Goal: Information Seeking & Learning: Find specific fact

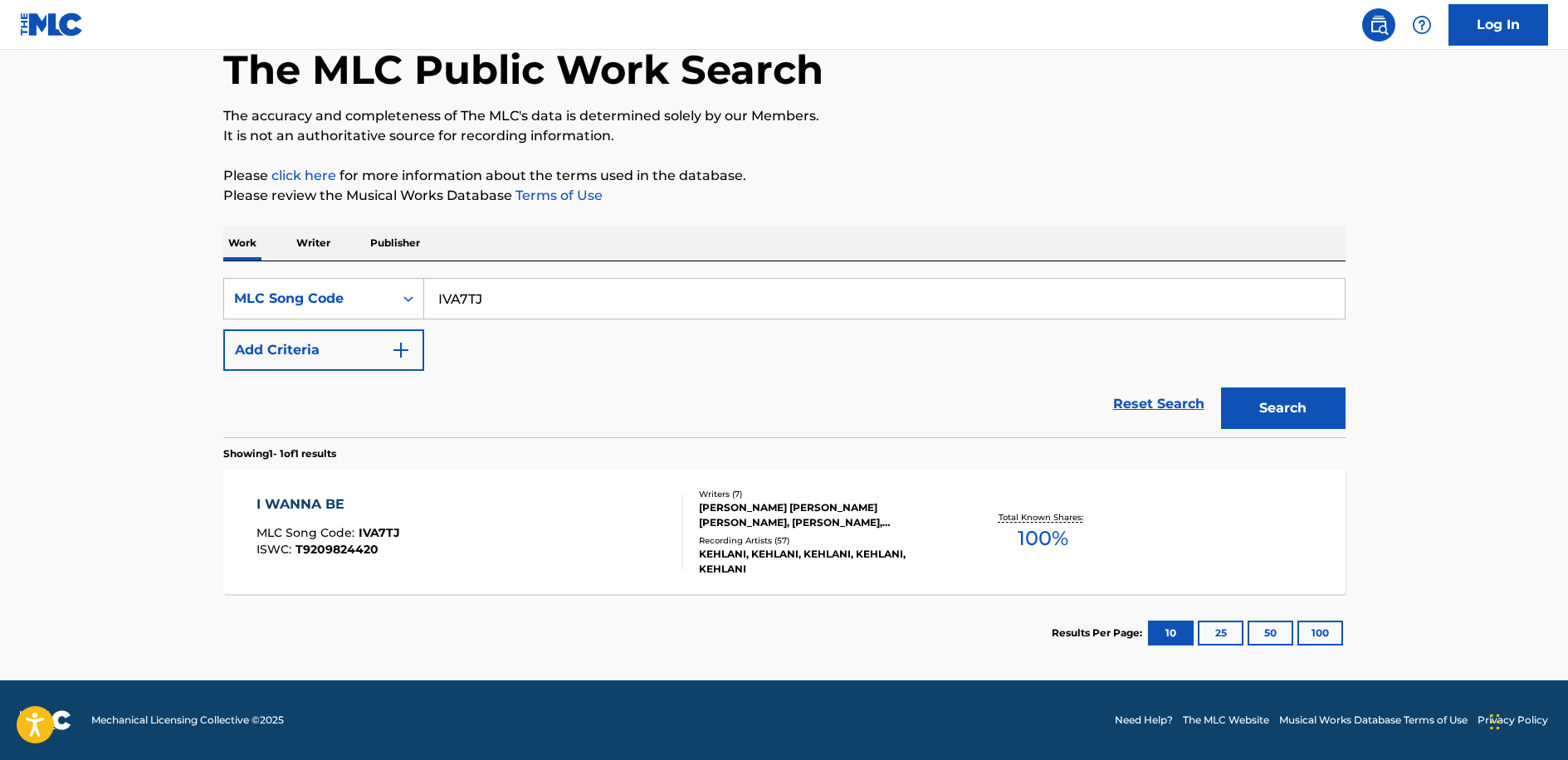
click at [305, 439] on section "Showing 1 - 1 of 1 results" at bounding box center [784, 449] width 1123 height 24
click at [367, 523] on div "I WANNA BE MLC Song Code : IVA7TJ ISWC : T9209824420" at bounding box center [328, 532] width 144 height 74
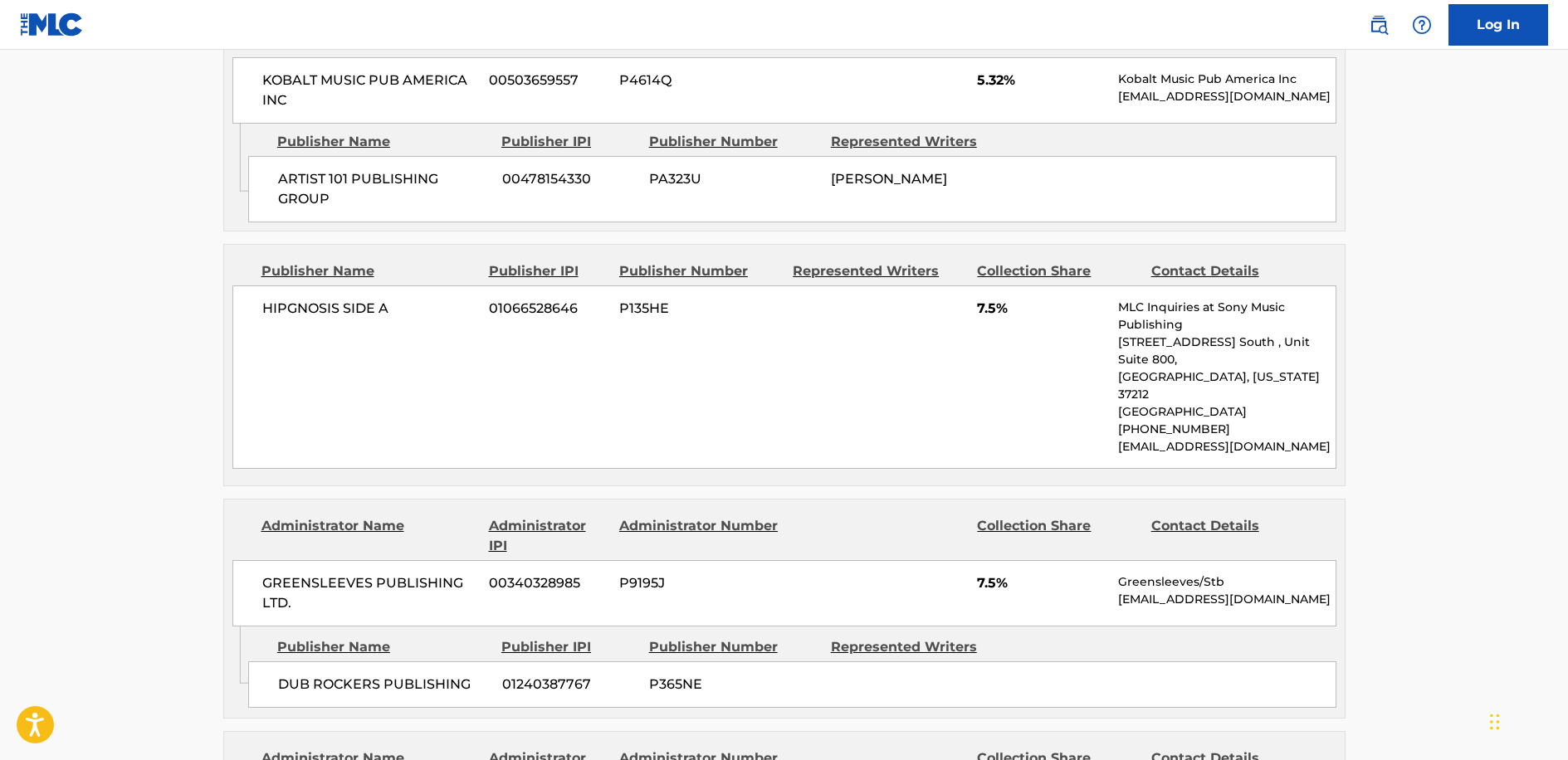
scroll to position [2325, 0]
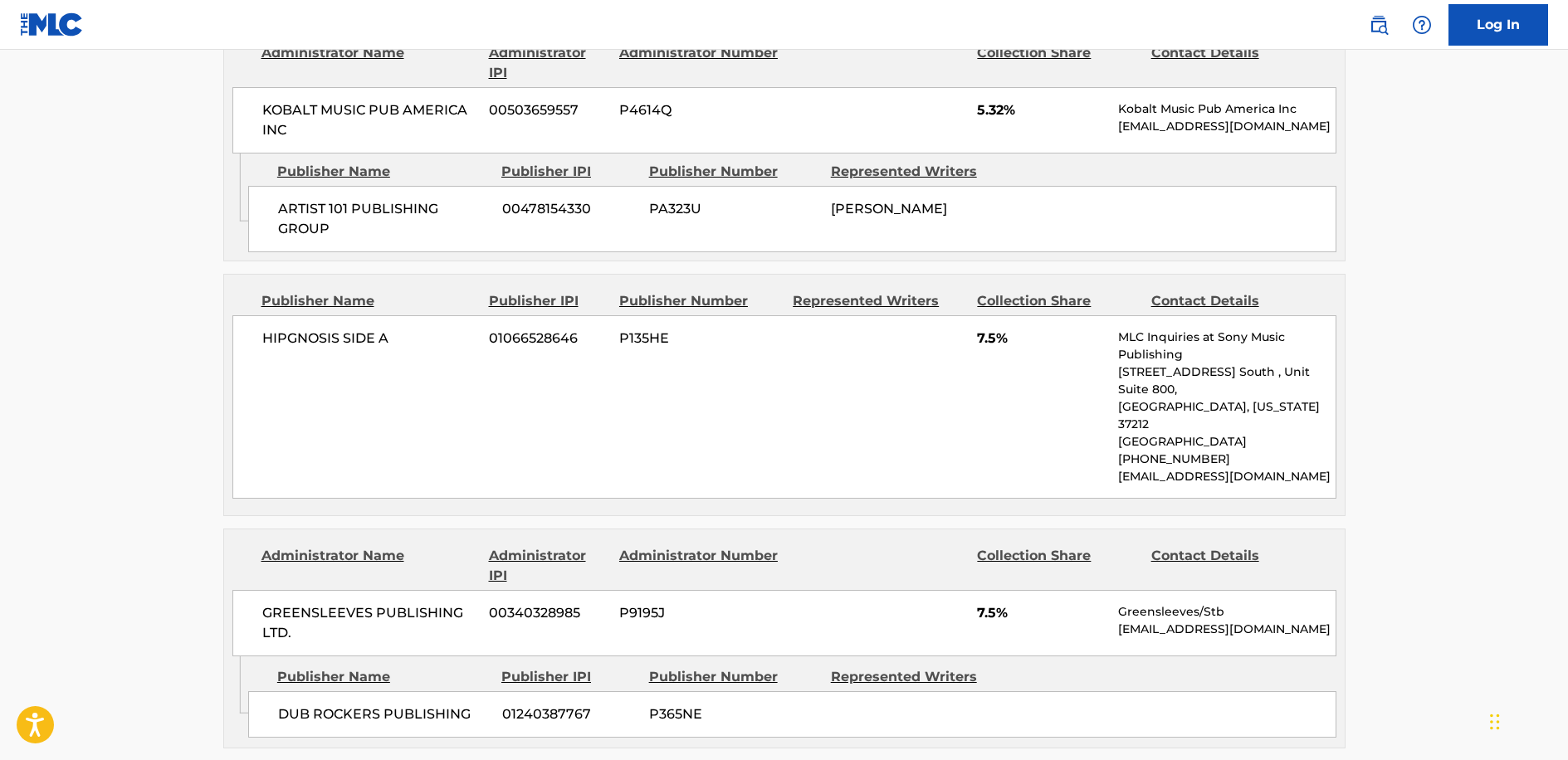
click at [135, 445] on main "< Back to public search results Copy work link I WANNA BE Work Detail Member Wo…" at bounding box center [784, 104] width 1568 height 4758
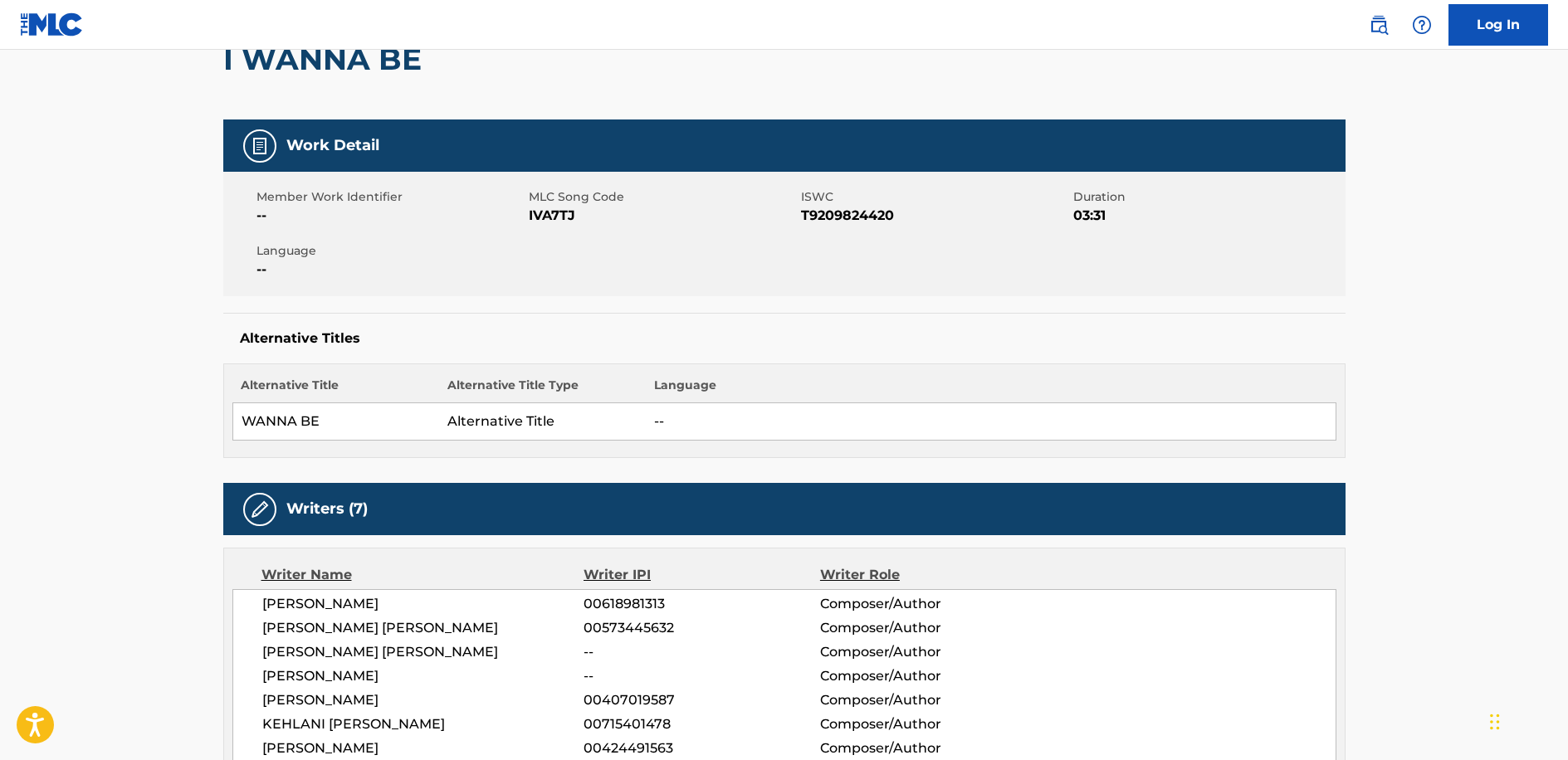
scroll to position [0, 0]
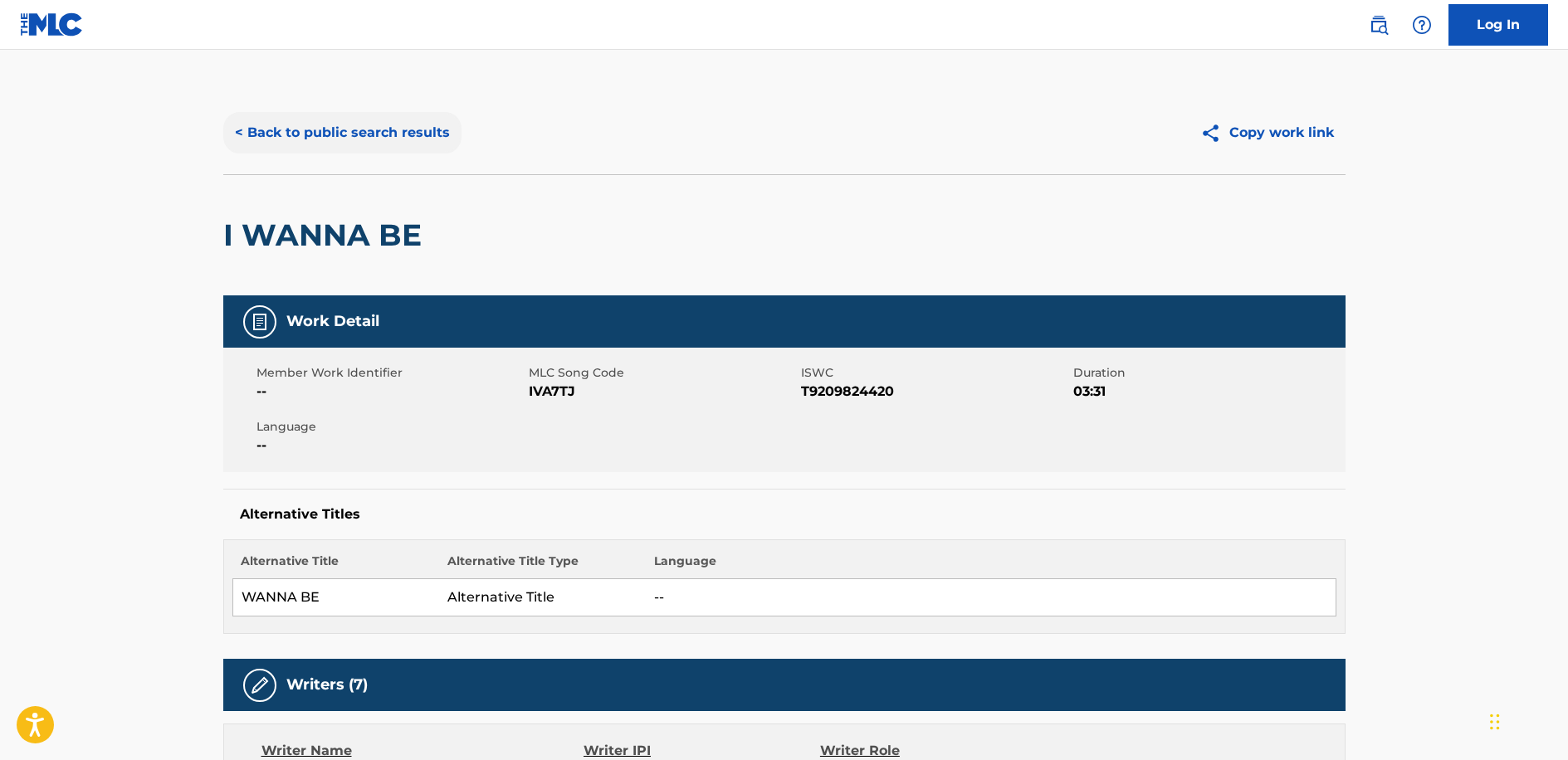
click at [373, 137] on button "< Back to public search results" at bounding box center [343, 133] width 238 height 41
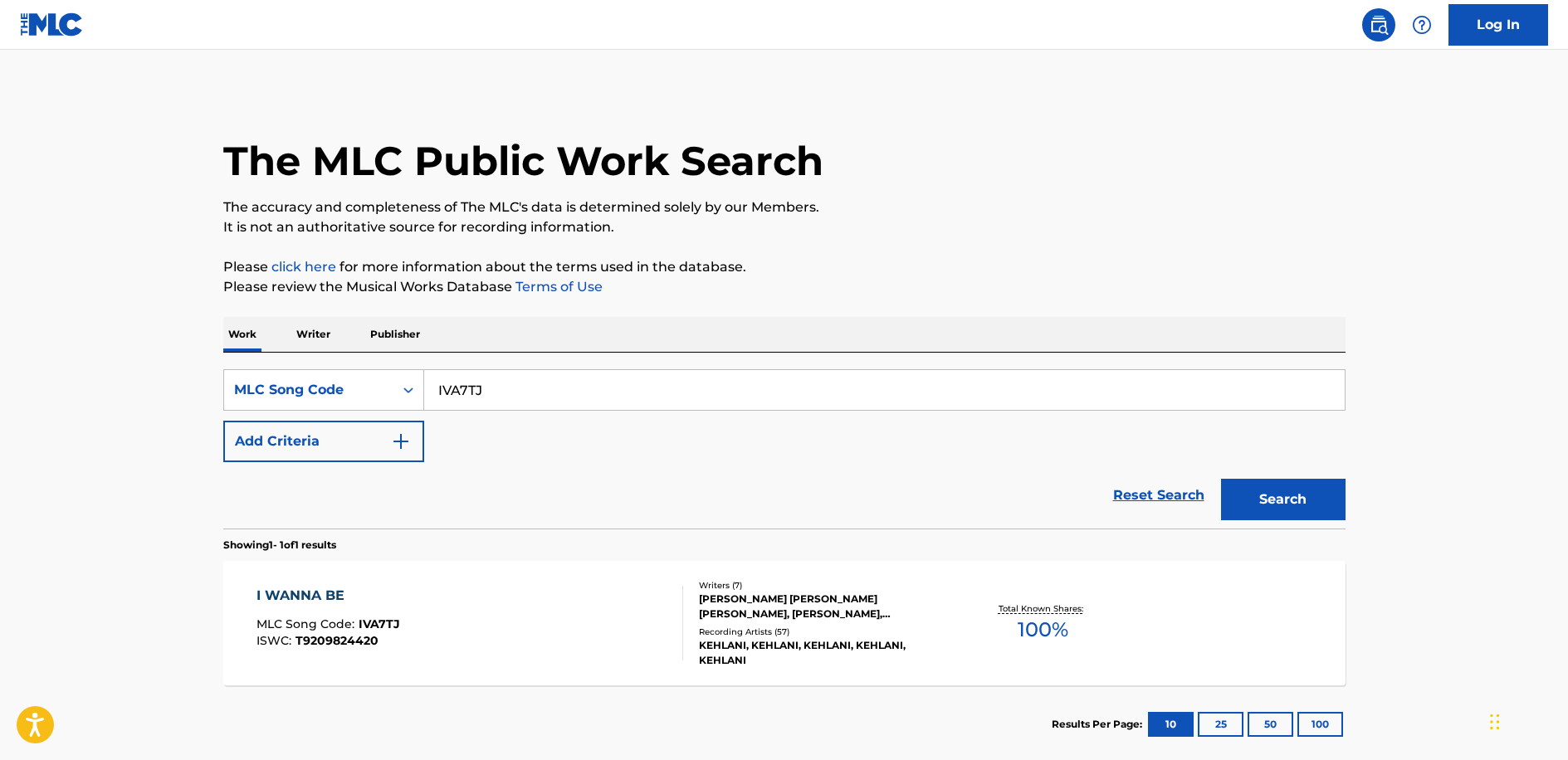
scroll to position [48, 0]
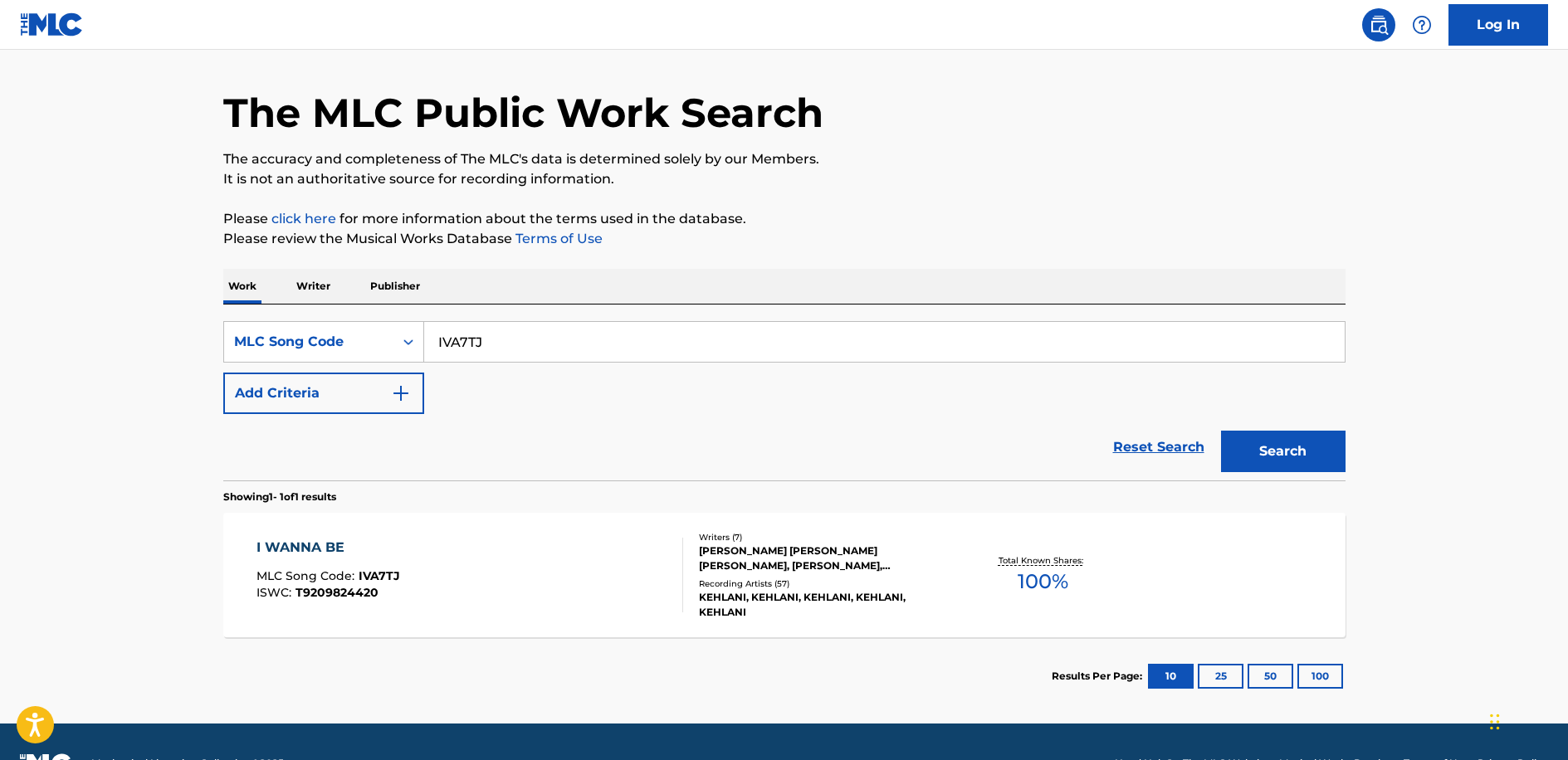
drag, startPoint x: 506, startPoint y: 345, endPoint x: 301, endPoint y: 296, distance: 210.8
click at [301, 296] on div "Work Writer Publisher SearchWithCriteria61157eab-95fa-4e7d-b73e-b919a610decc ML…" at bounding box center [784, 491] width 1123 height 446
paste input "S5740F"
type input "S5740F"
click at [1269, 445] on button "Search" at bounding box center [1283, 451] width 124 height 41
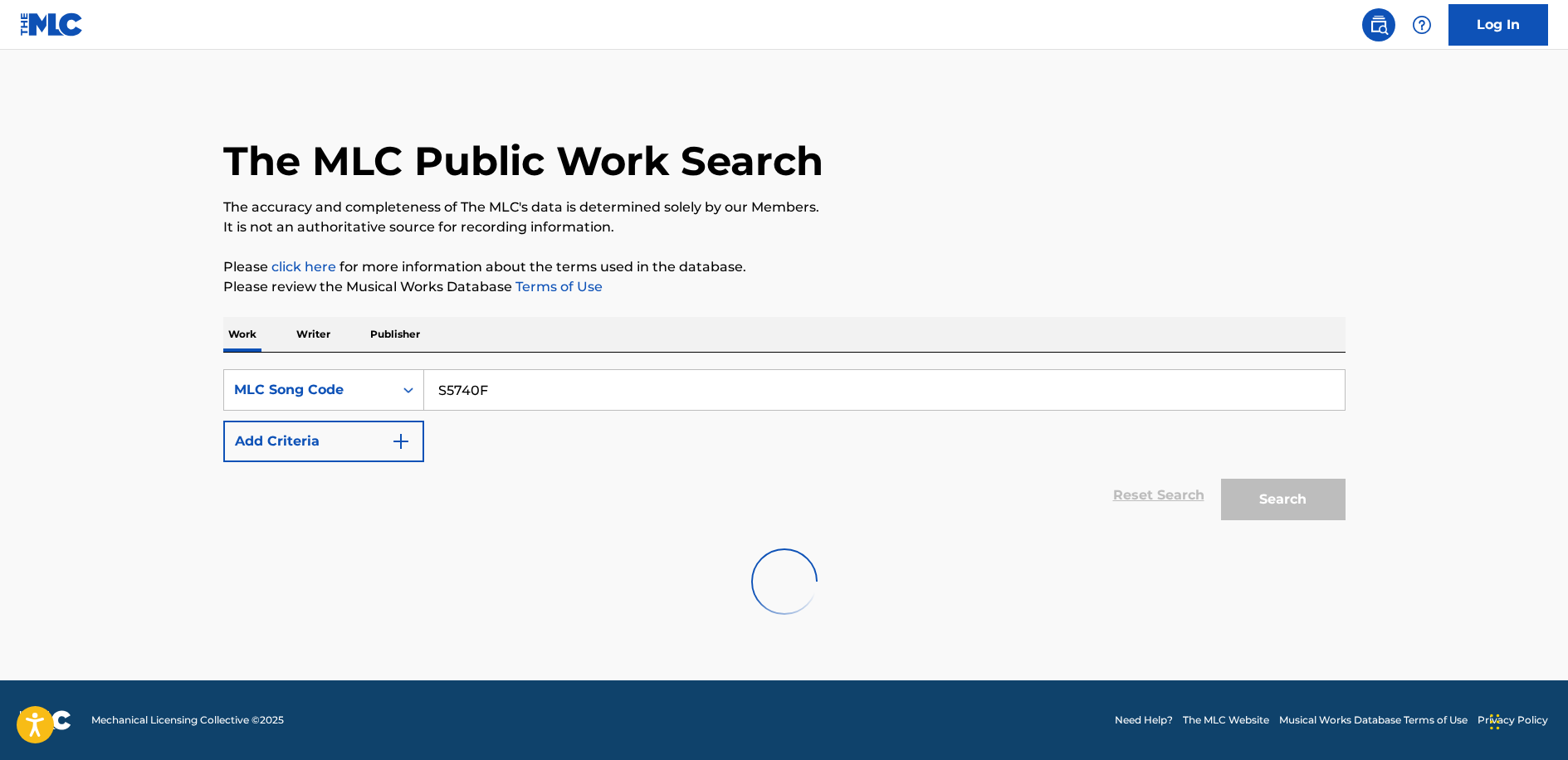
scroll to position [0, 0]
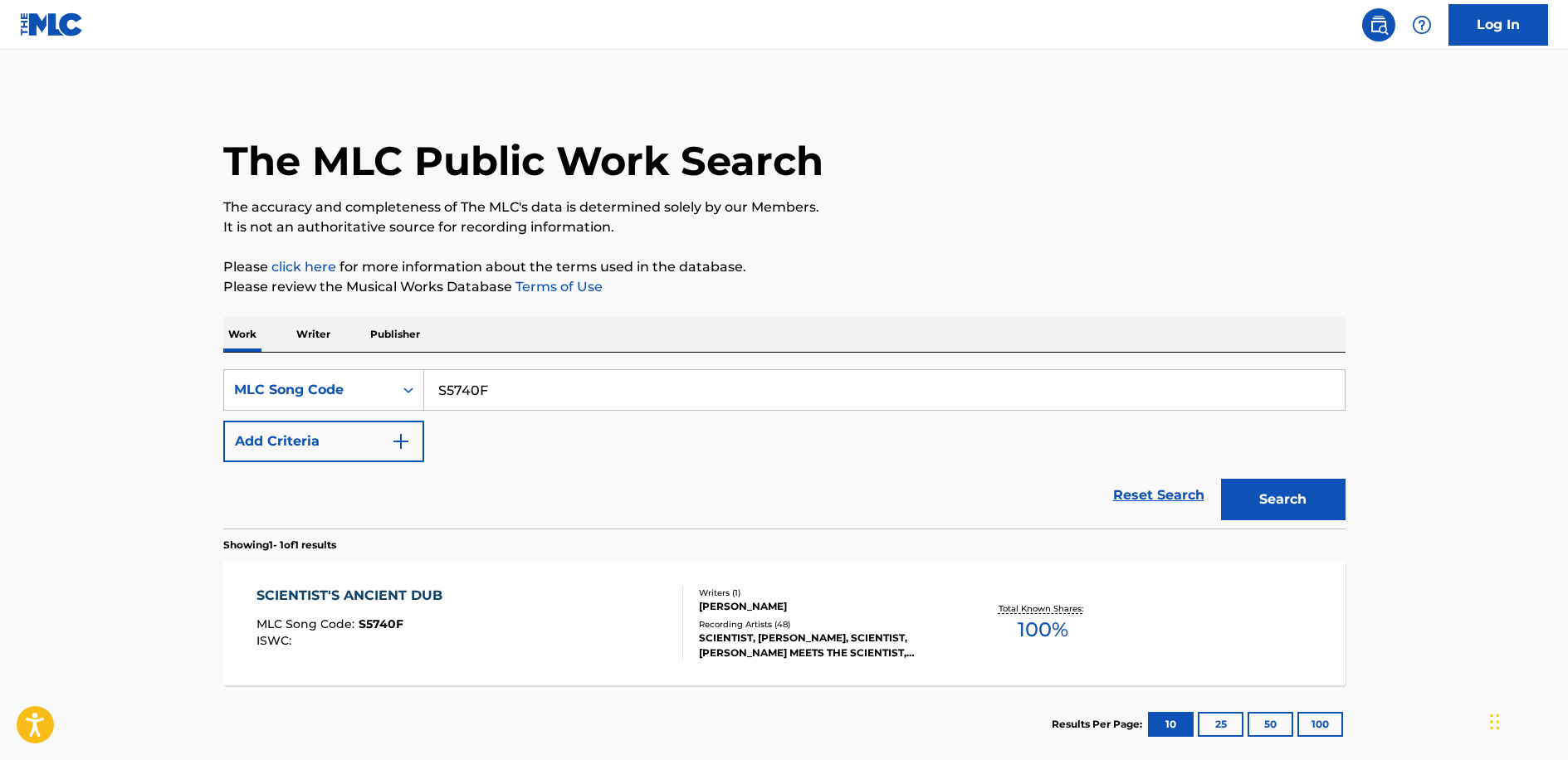
click at [354, 631] on span "MLC Song Code :" at bounding box center [308, 623] width 103 height 15
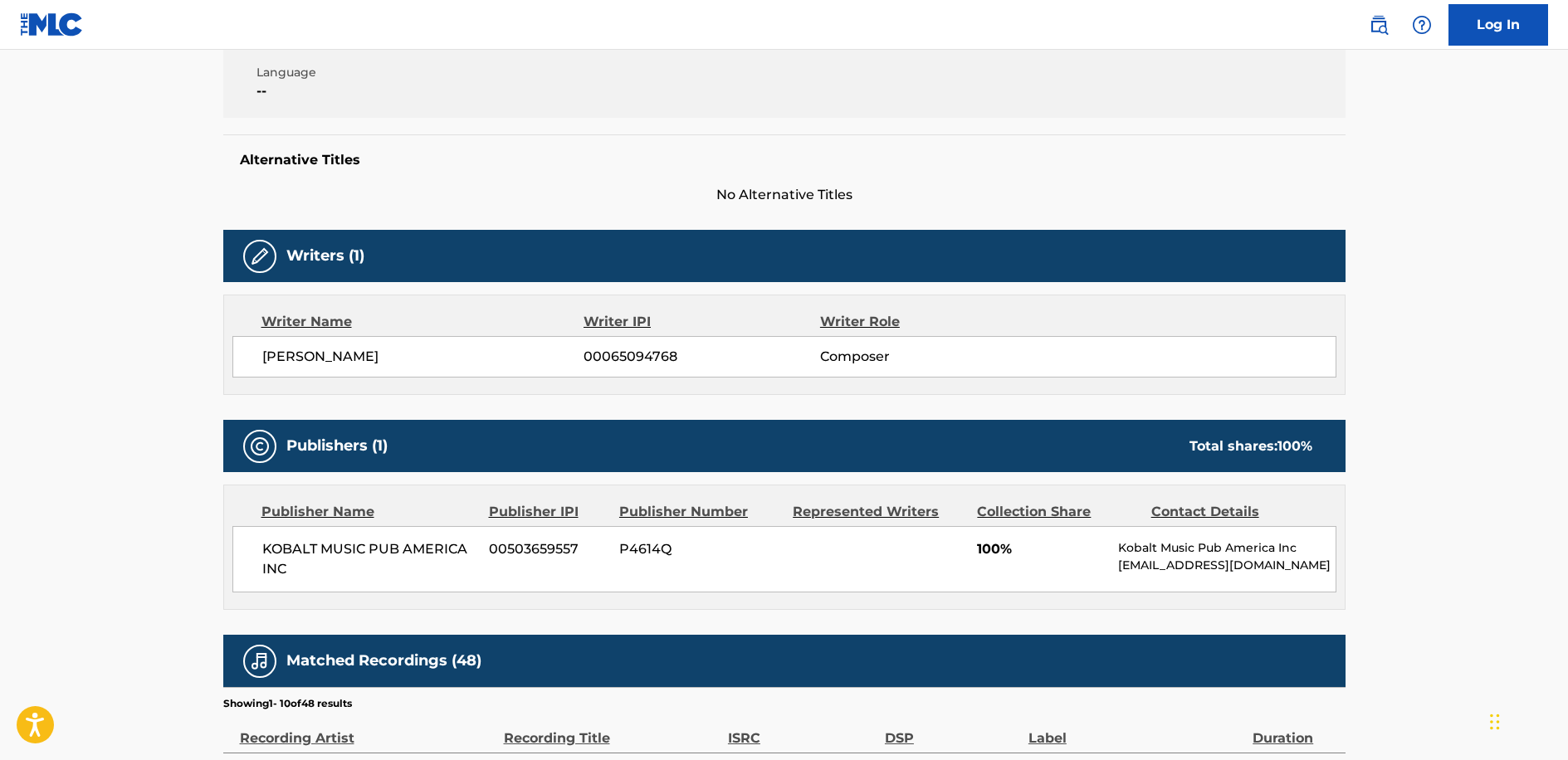
scroll to position [581, 0]
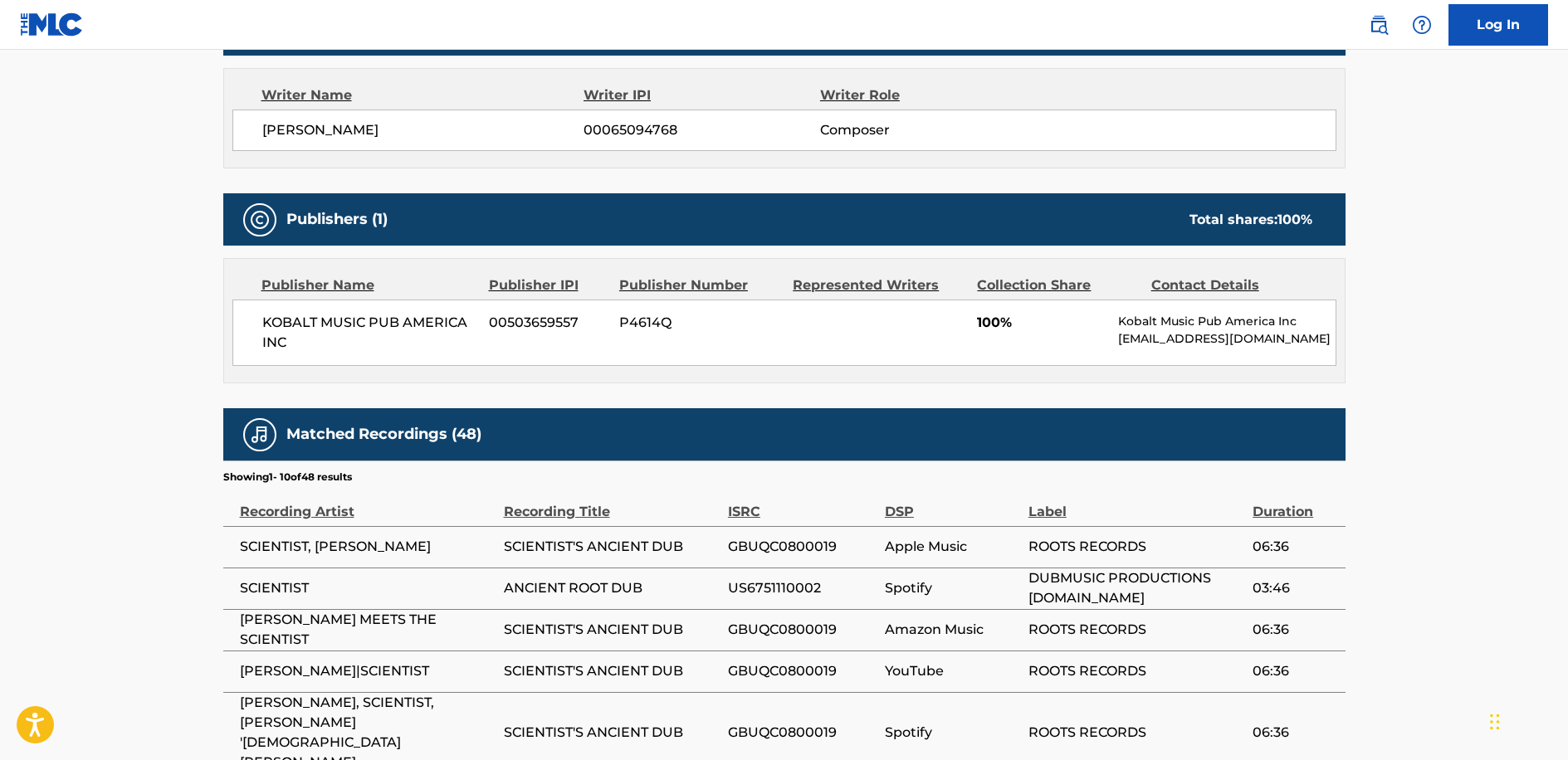
click at [772, 359] on div "KOBALT MUSIC PUB AMERICA INC 00503659557 P4614Q 100% Kobalt Music Pub America I…" at bounding box center [784, 333] width 1104 height 66
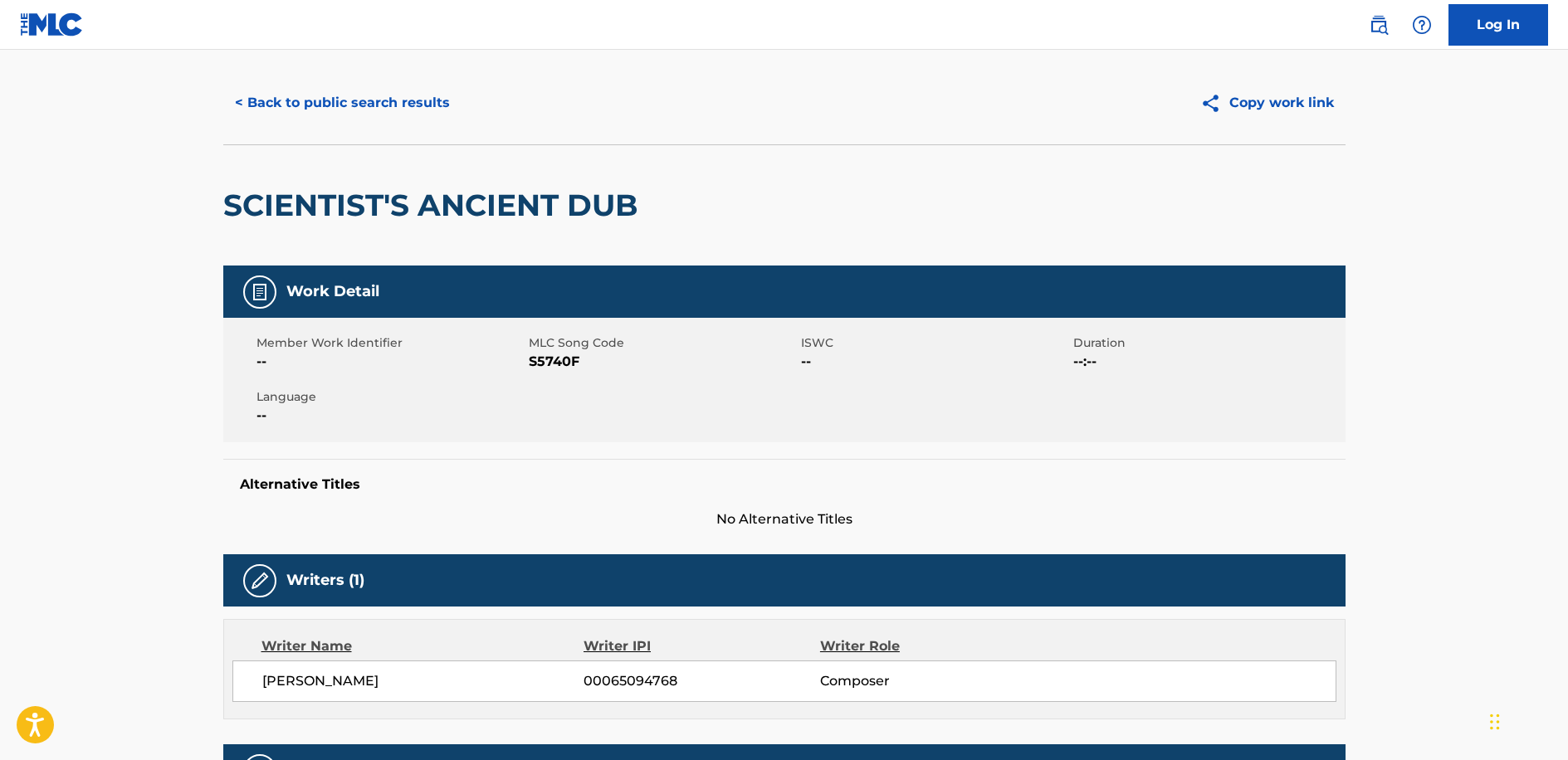
scroll to position [0, 0]
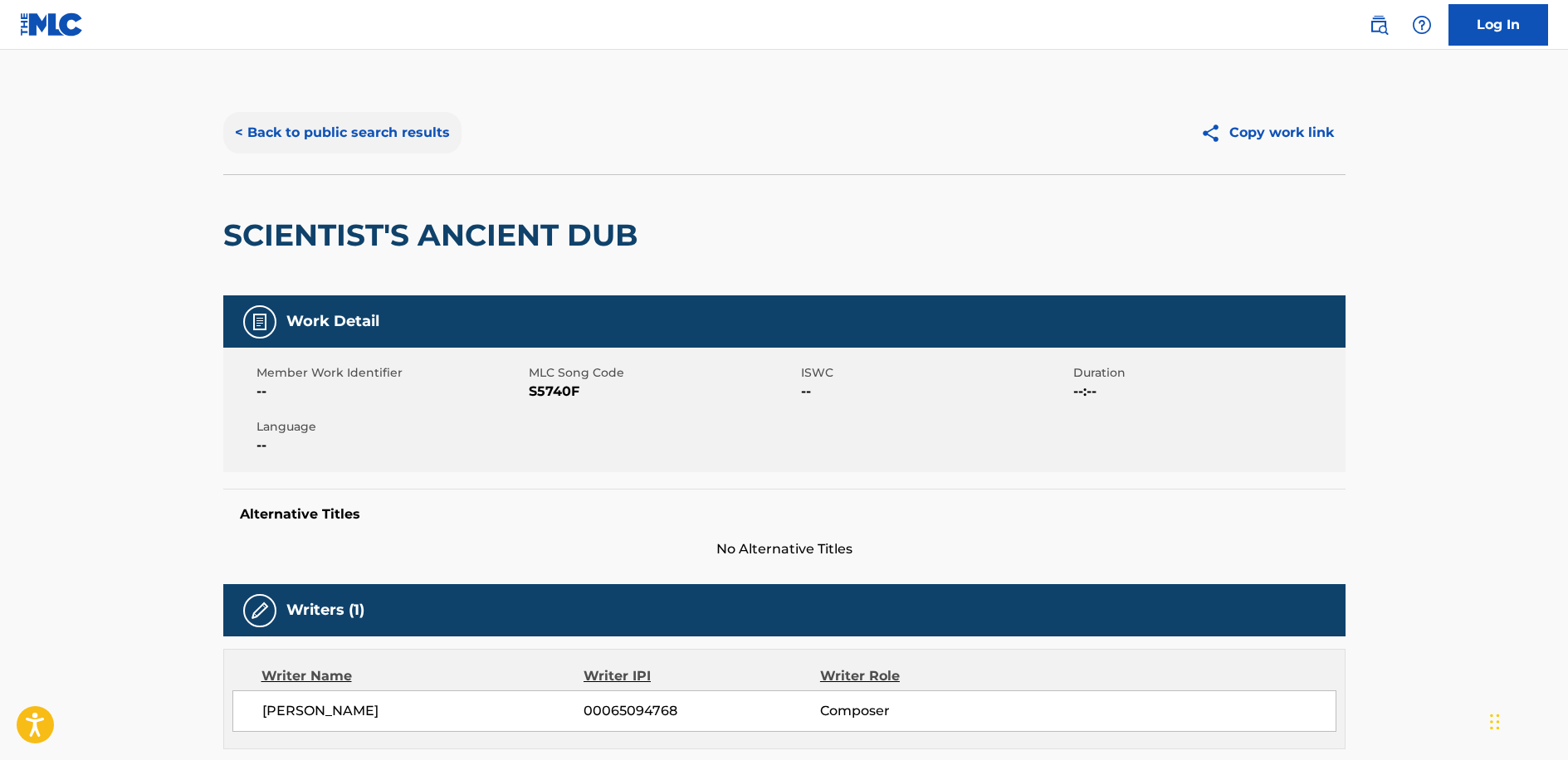
click at [377, 130] on button "< Back to public search results" at bounding box center [343, 133] width 238 height 41
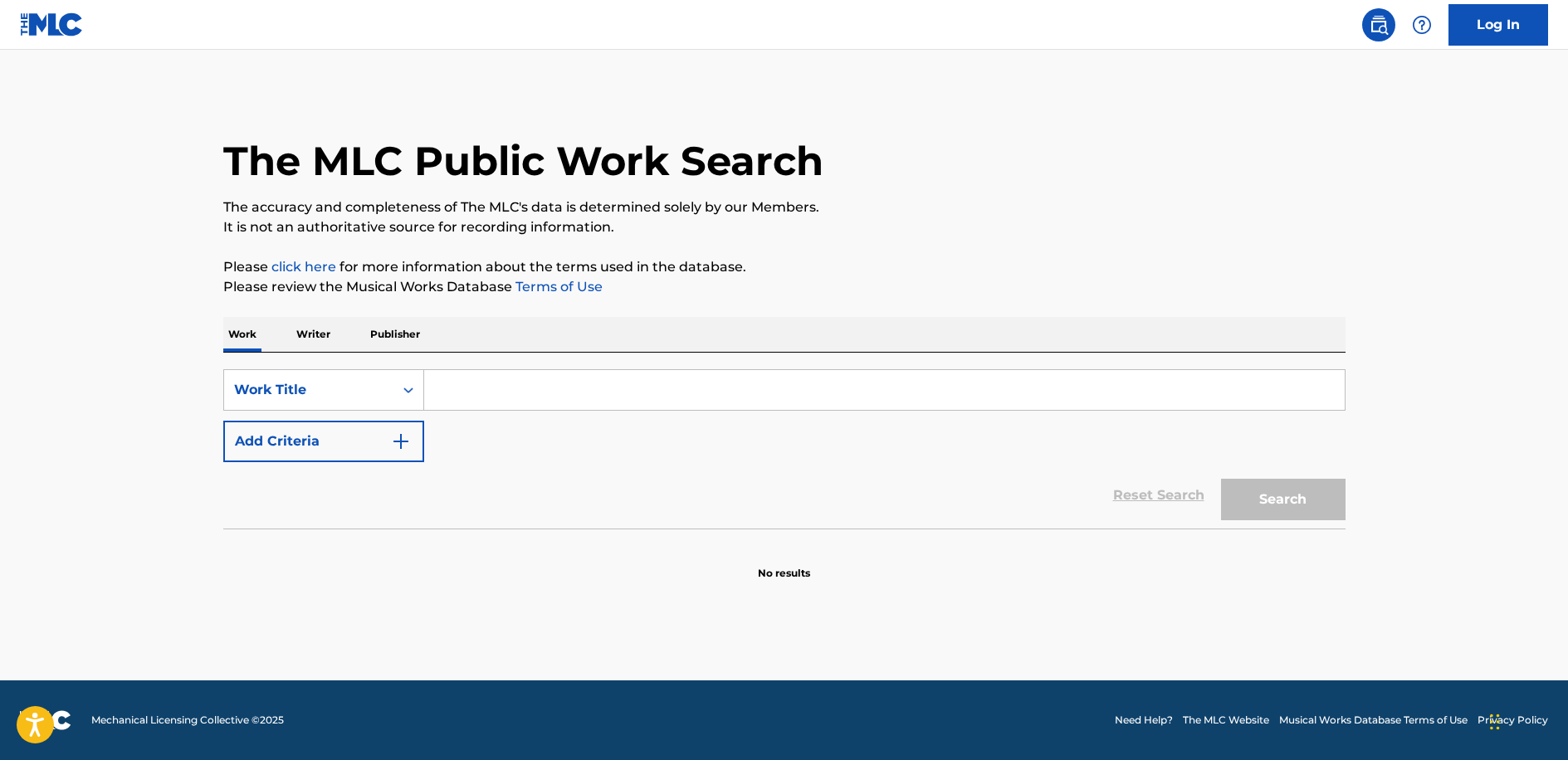
click at [569, 388] on input "Search Form" at bounding box center [884, 390] width 920 height 40
paste input "S5740F"
type input "S5740F"
click at [1336, 502] on button "Search" at bounding box center [1283, 499] width 124 height 41
click at [379, 396] on div "Work Title" at bounding box center [309, 390] width 149 height 20
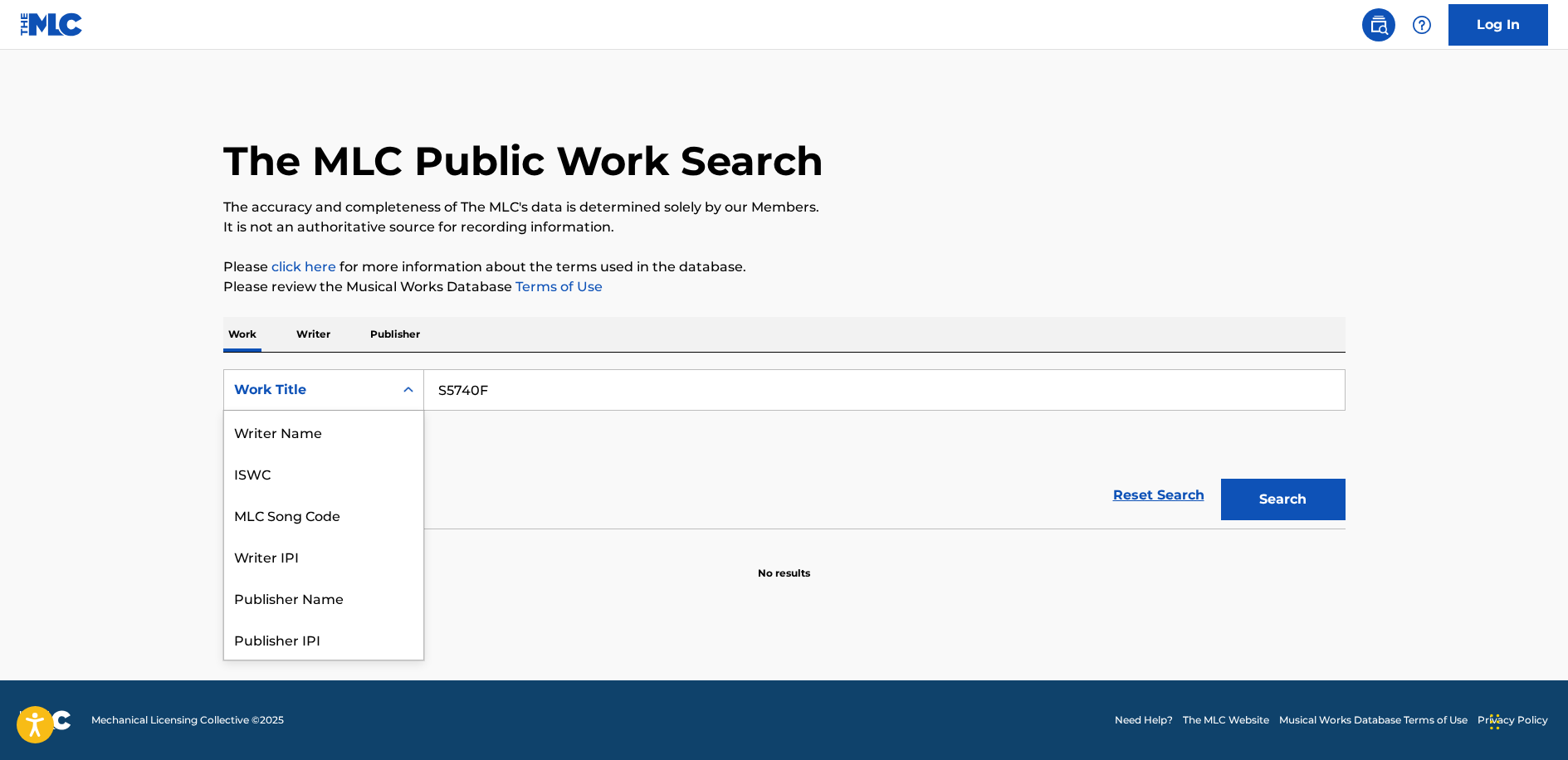
scroll to position [83, 0]
click at [351, 433] on div "MLC Song Code" at bounding box center [323, 432] width 199 height 41
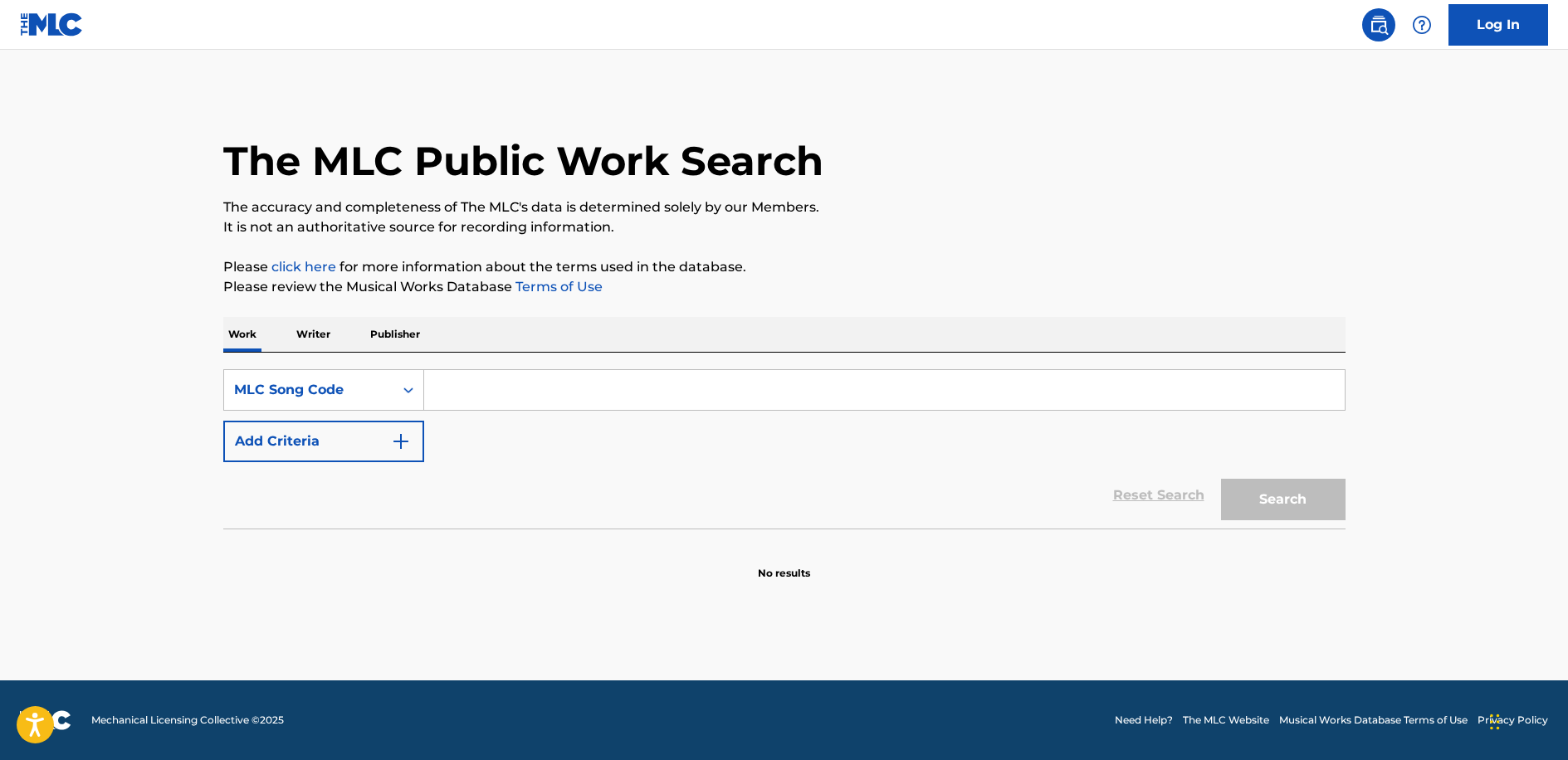
click at [463, 390] on input "Search Form" at bounding box center [884, 390] width 920 height 40
paste input "S5740F"
type input "S5740F"
click at [1303, 515] on button "Search" at bounding box center [1283, 499] width 124 height 41
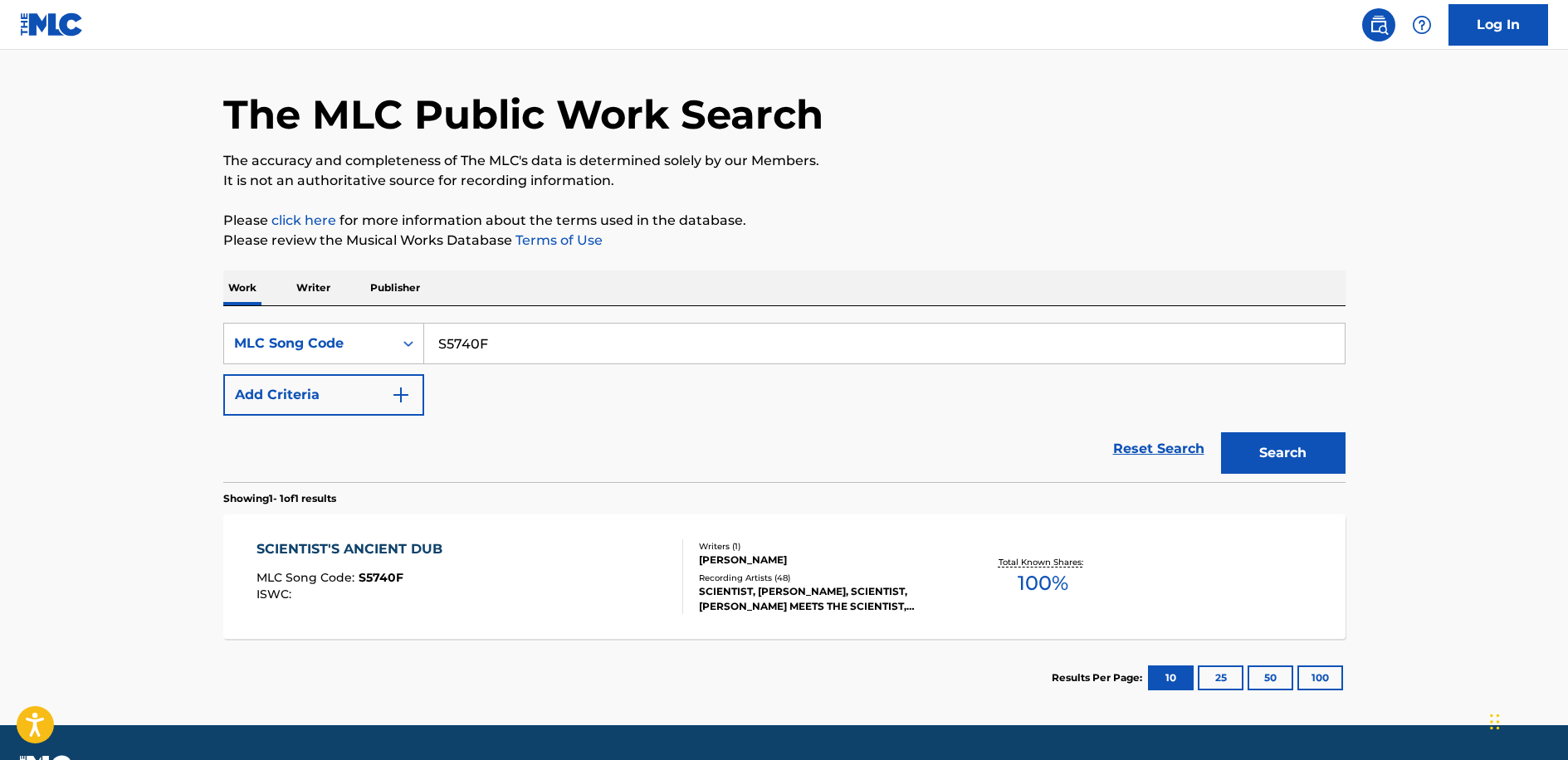
scroll to position [91, 0]
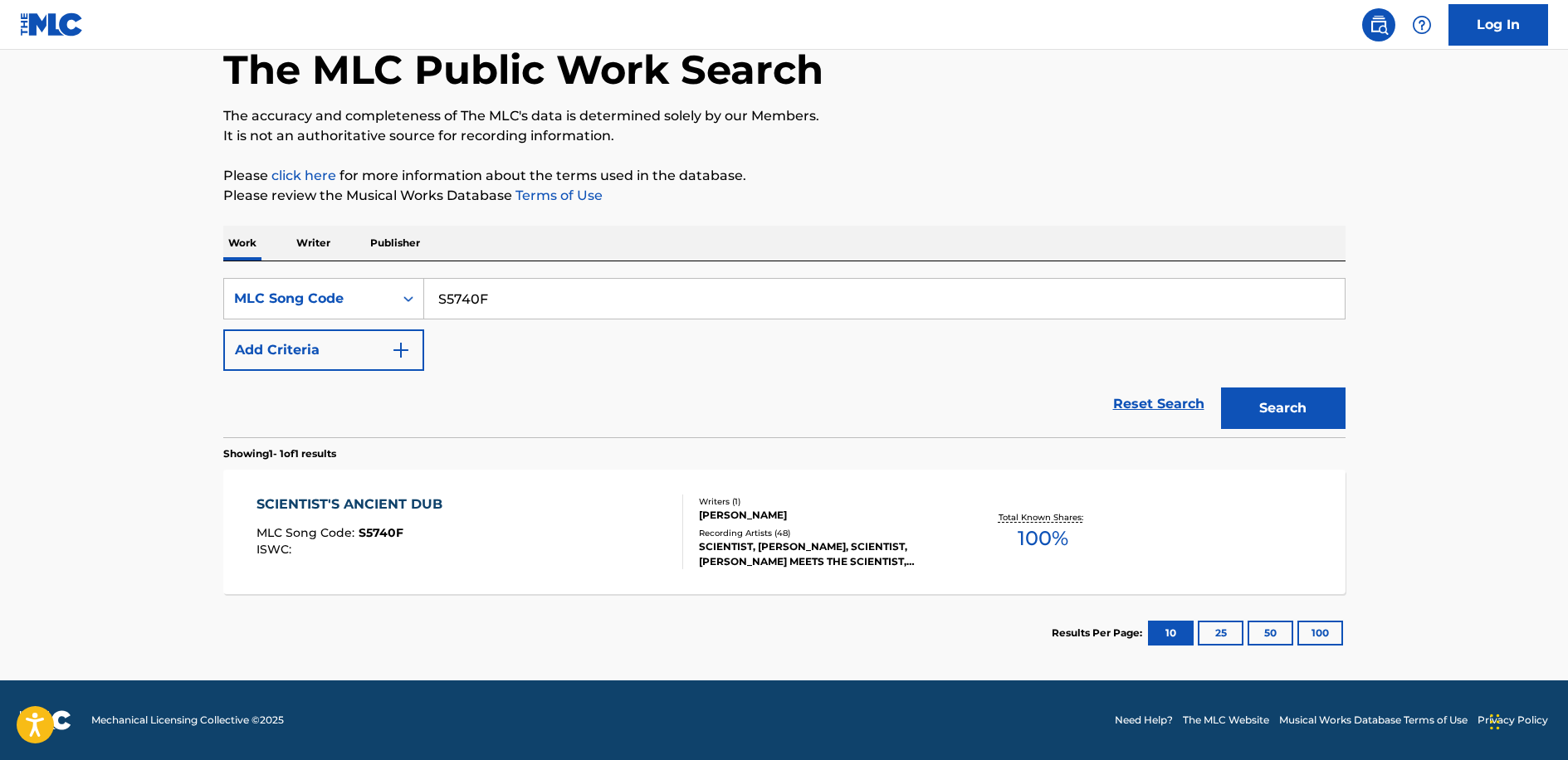
click at [576, 519] on div "SCIENTIST'S ANCIENT DUB MLC Song Code : S5740F ISWC :" at bounding box center [470, 532] width 427 height 74
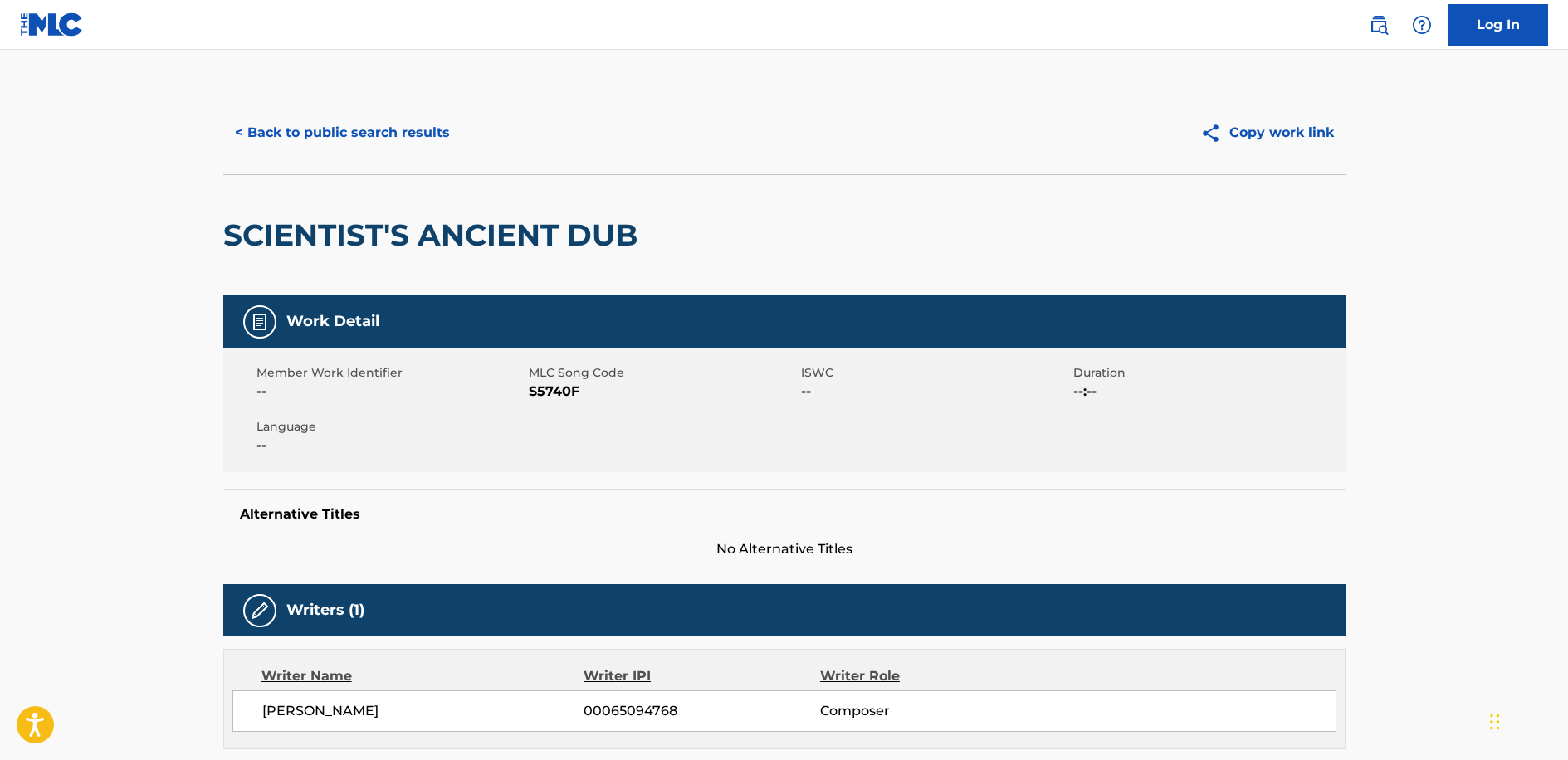
click at [555, 399] on span "S5740F" at bounding box center [662, 392] width 268 height 20
copy span "S5740F"
click at [382, 133] on button "< Back to public search results" at bounding box center [343, 133] width 238 height 41
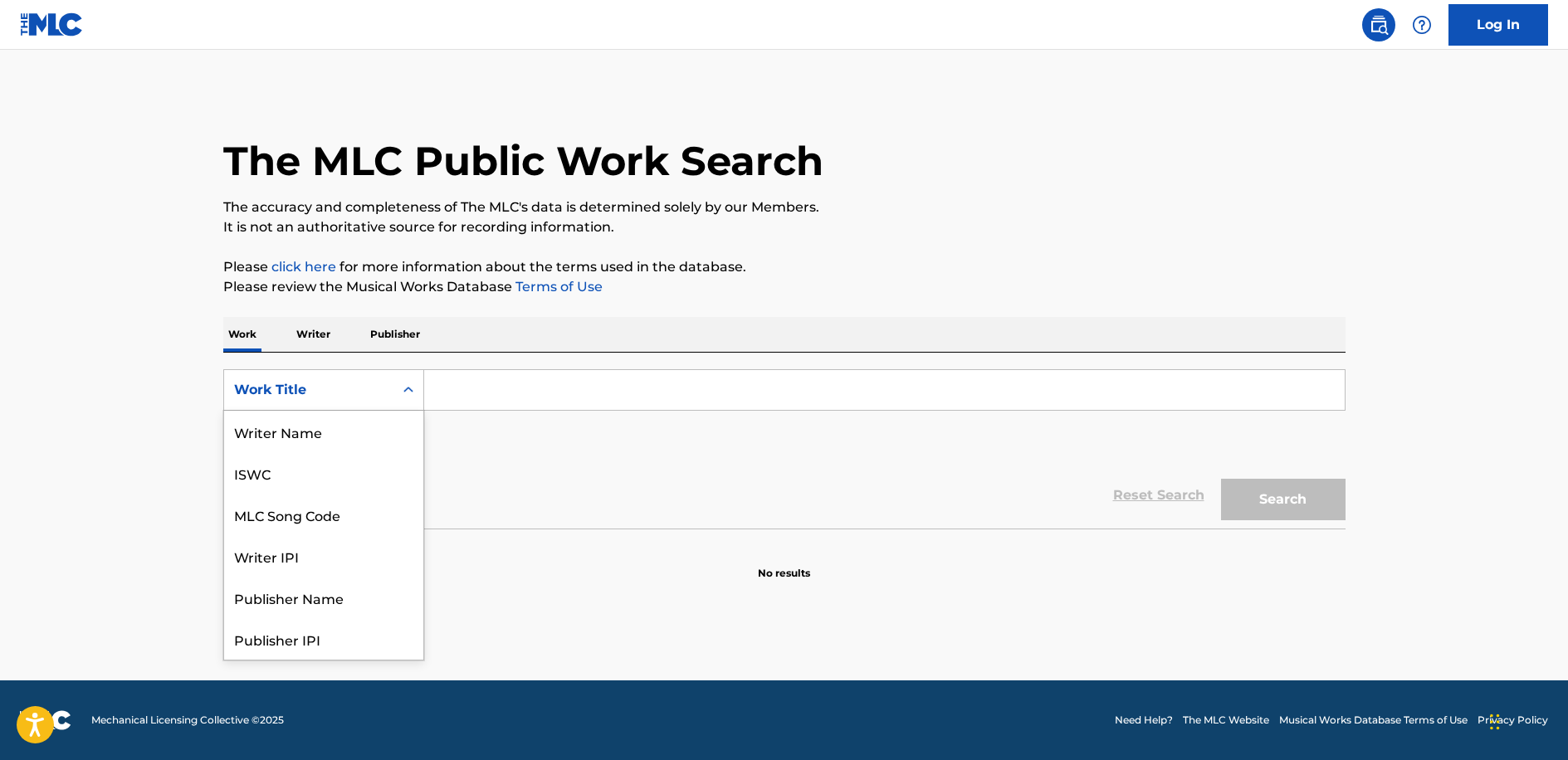
click at [334, 374] on div "Work Title" at bounding box center [308, 390] width 169 height 31
click at [311, 441] on div "MLC Song Code" at bounding box center [323, 432] width 199 height 41
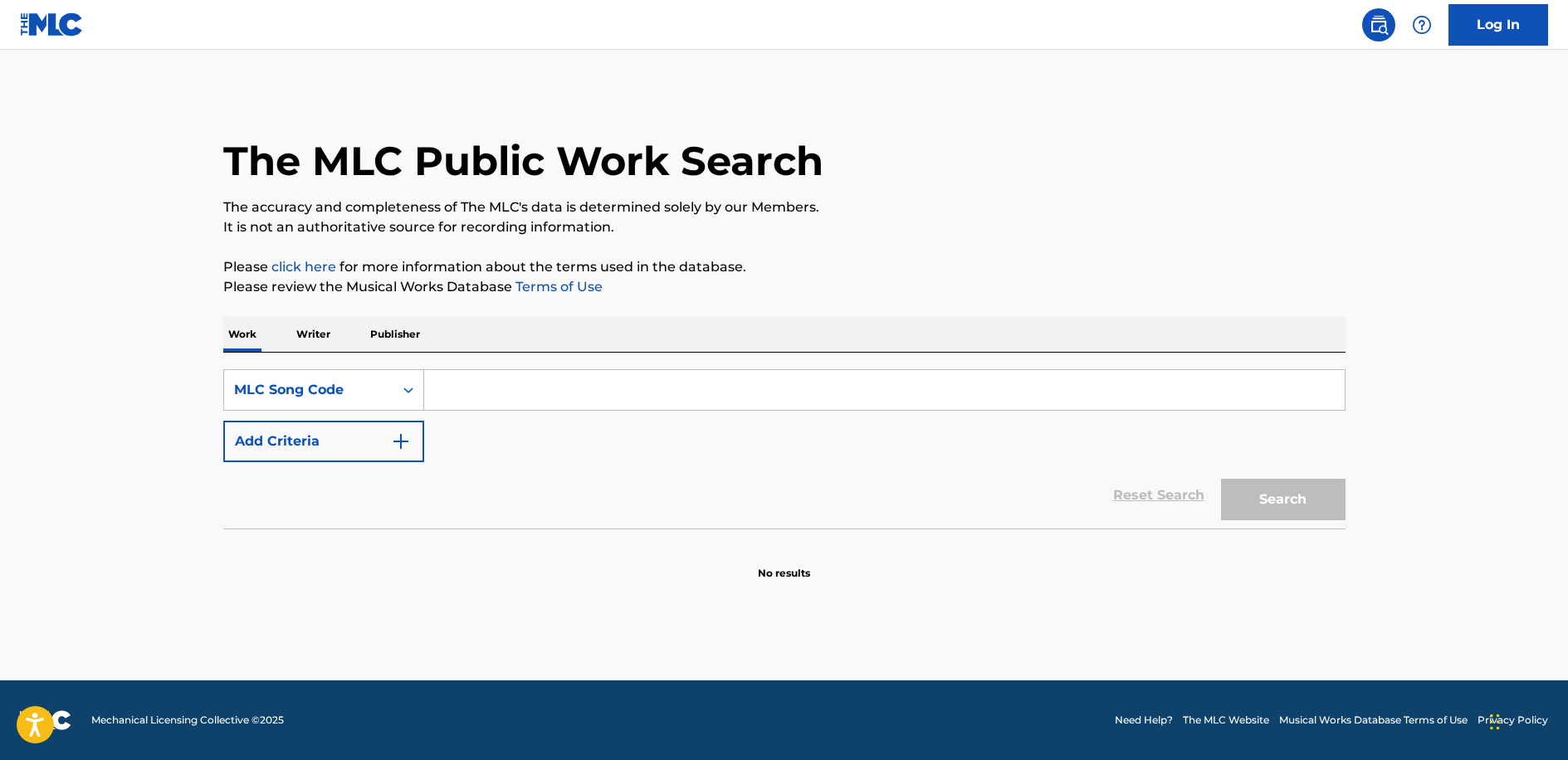
click at [478, 379] on input "Search Form" at bounding box center [884, 390] width 920 height 40
paste input "S5740F"
click at [438, 389] on input "S5740F" at bounding box center [884, 390] width 920 height 40
click at [514, 399] on input "S5740F" at bounding box center [884, 390] width 920 height 40
type input "S5740F"
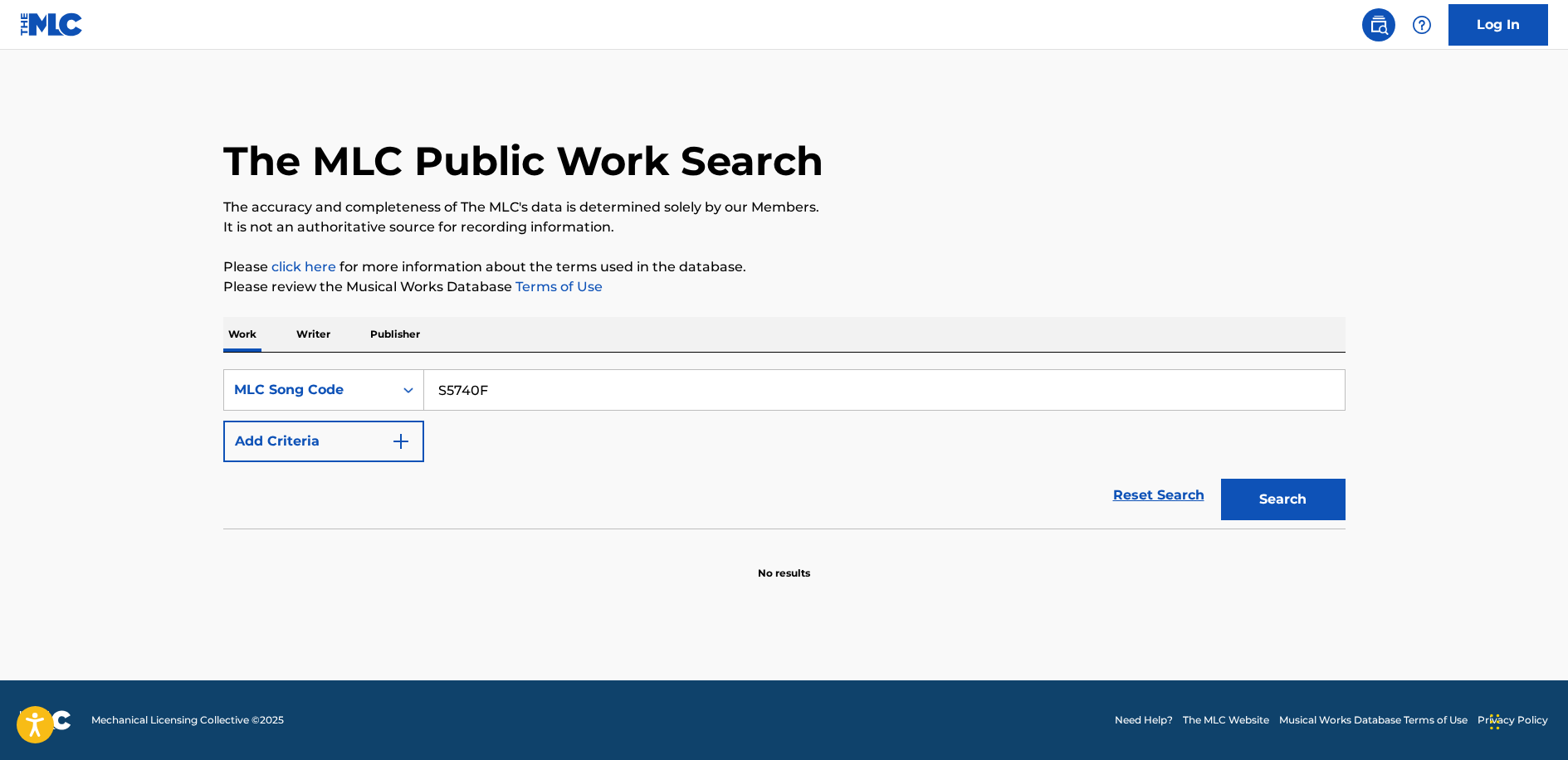
click at [1283, 528] on section at bounding box center [784, 532] width 1123 height 9
click at [1289, 503] on button "Search" at bounding box center [1283, 499] width 124 height 41
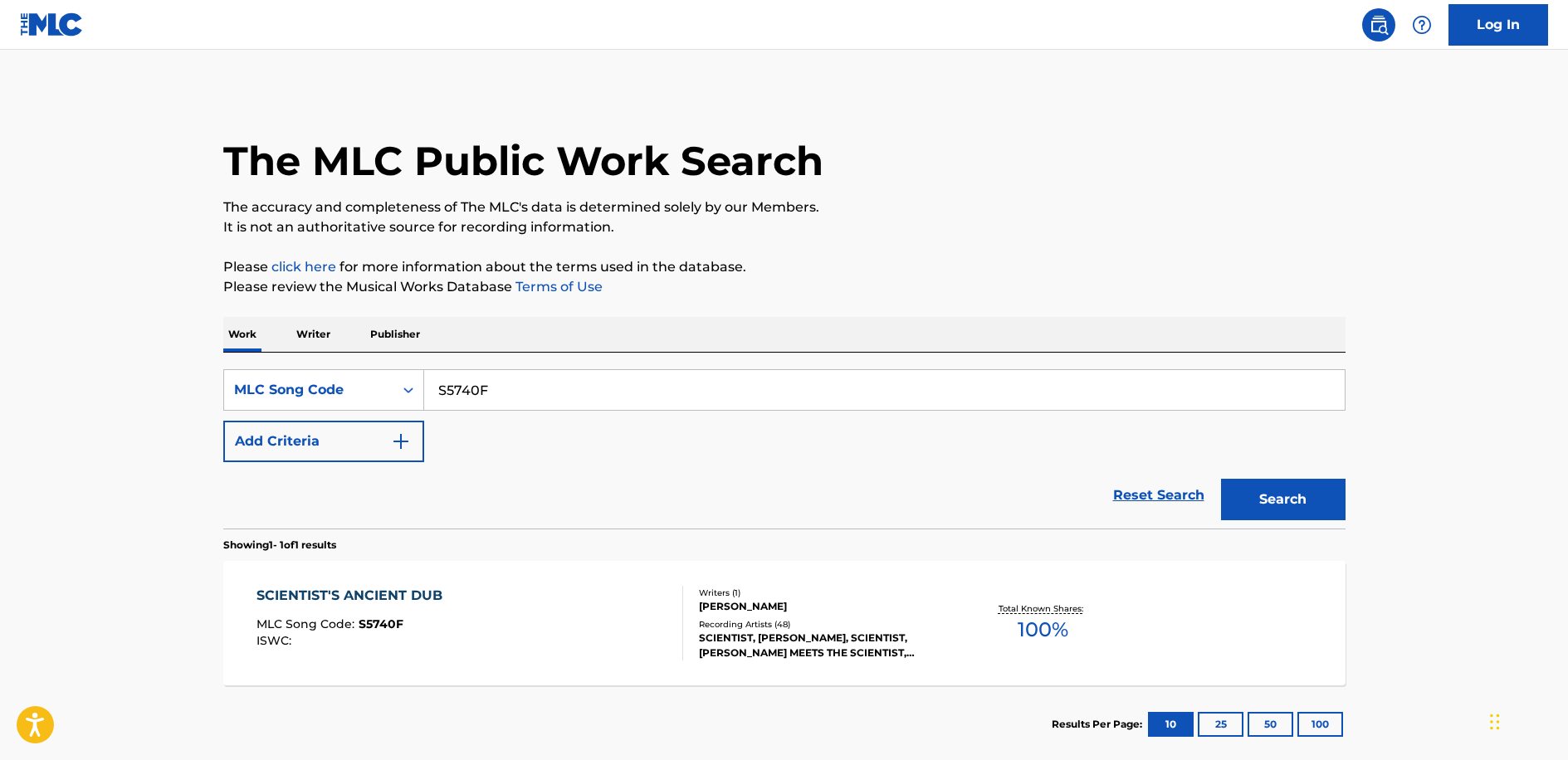
click at [616, 610] on div "SCIENTIST'S ANCIENT DUB MLC Song Code : S5740F ISWC :" at bounding box center [470, 623] width 427 height 74
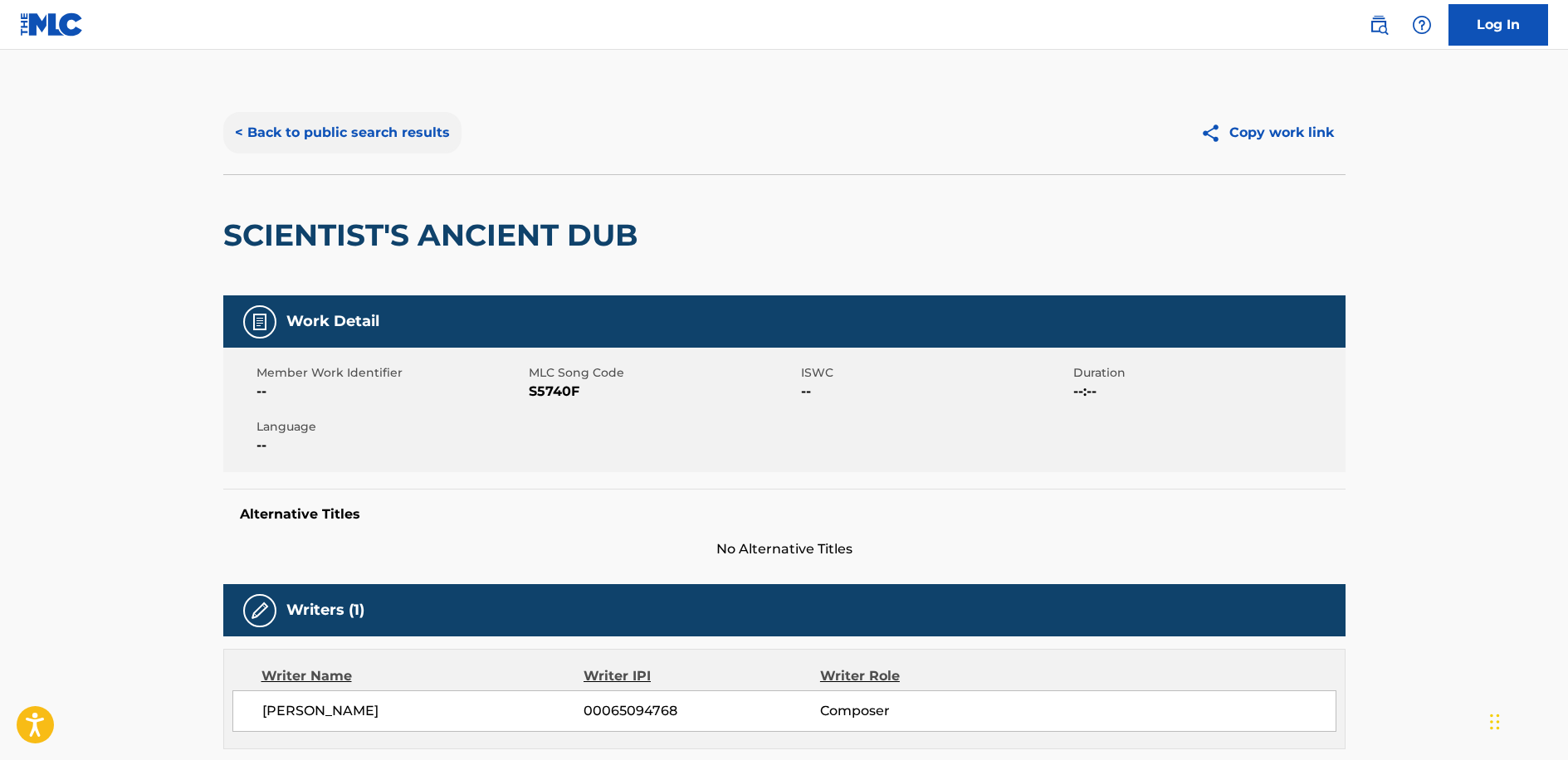
click at [410, 114] on button "< Back to public search results" at bounding box center [343, 133] width 238 height 41
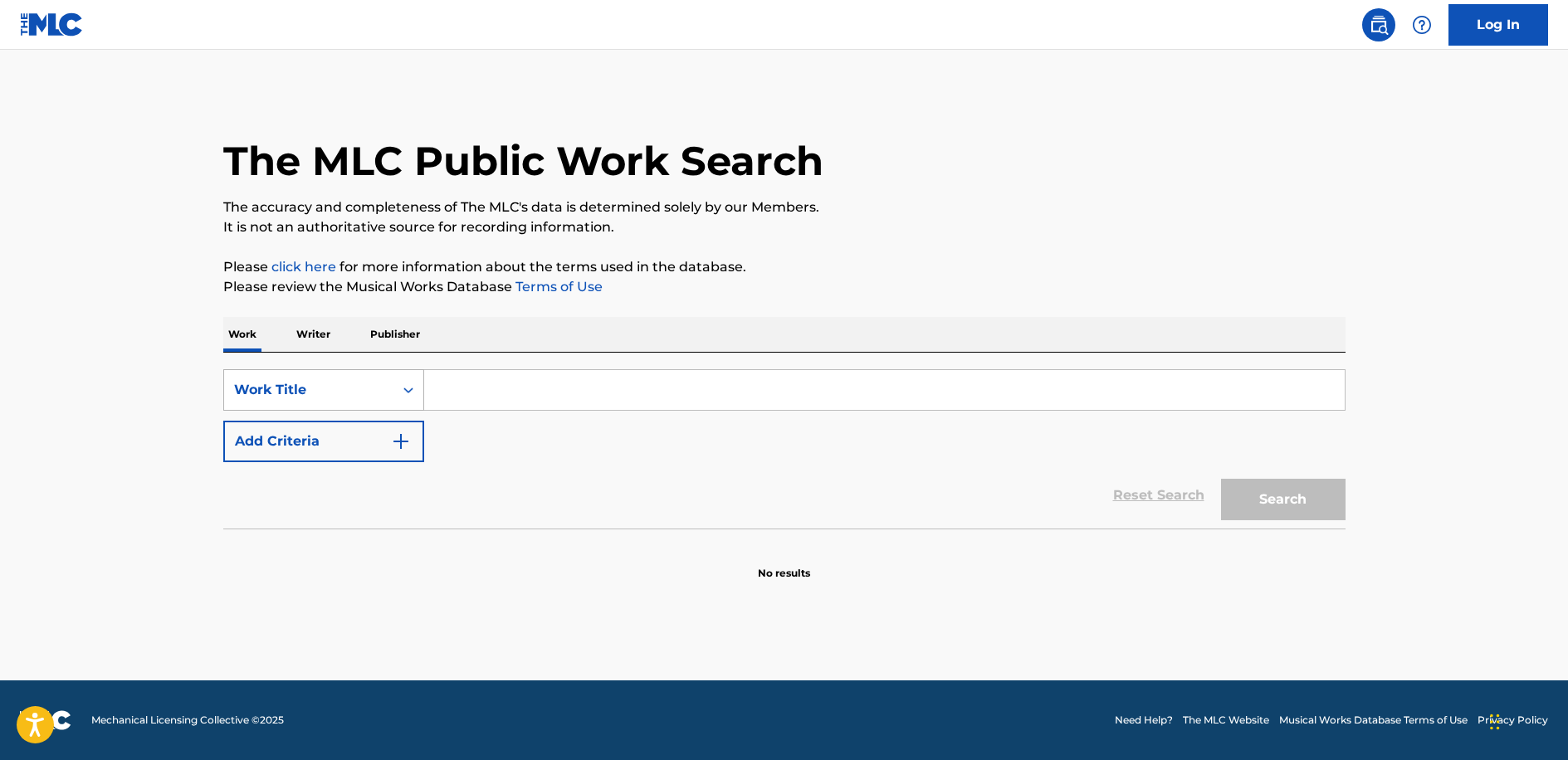
click at [391, 383] on div "Work Title" at bounding box center [308, 390] width 169 height 31
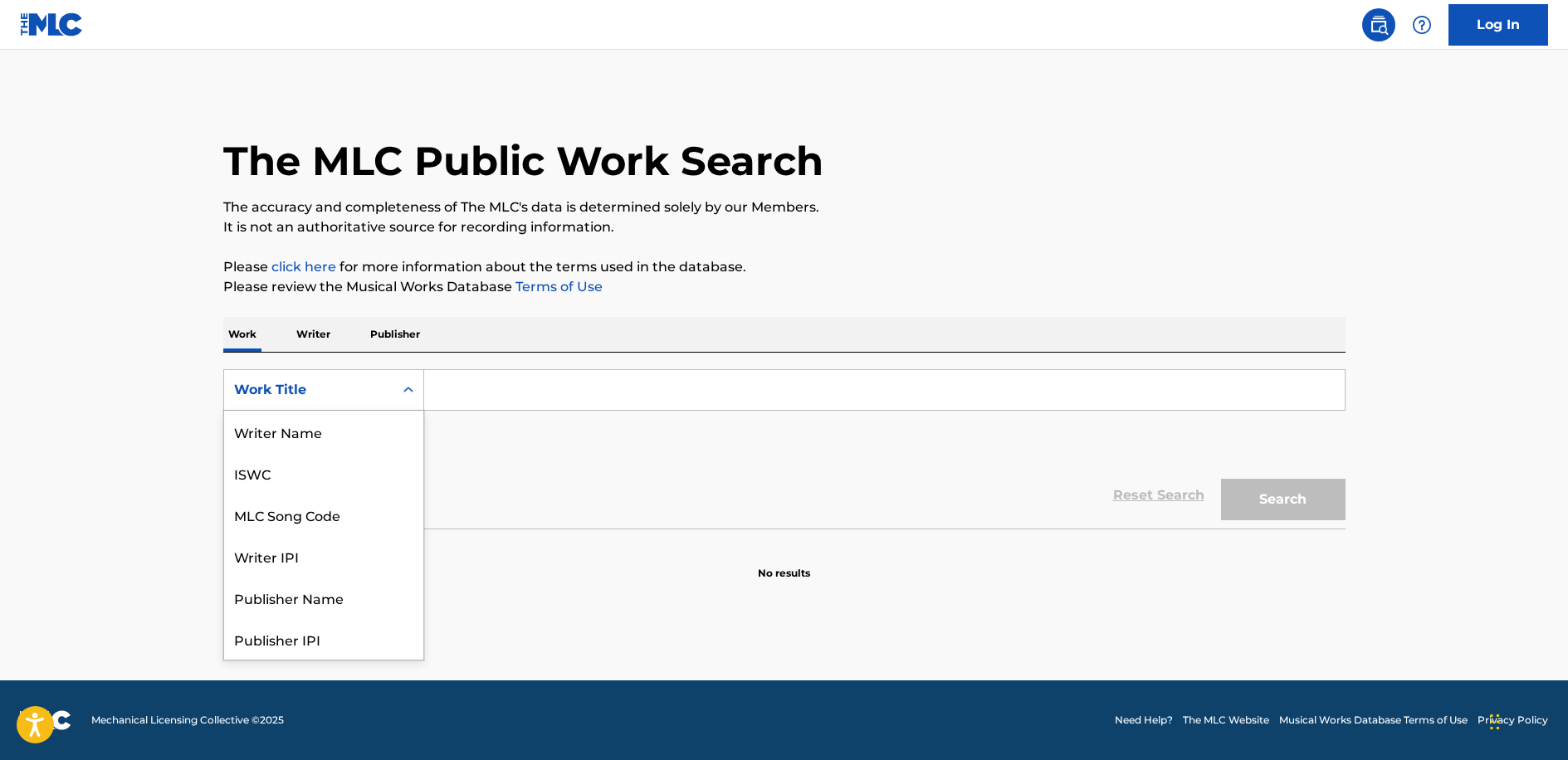
scroll to position [83, 0]
click at [376, 430] on div "MLC Song Code" at bounding box center [323, 432] width 199 height 41
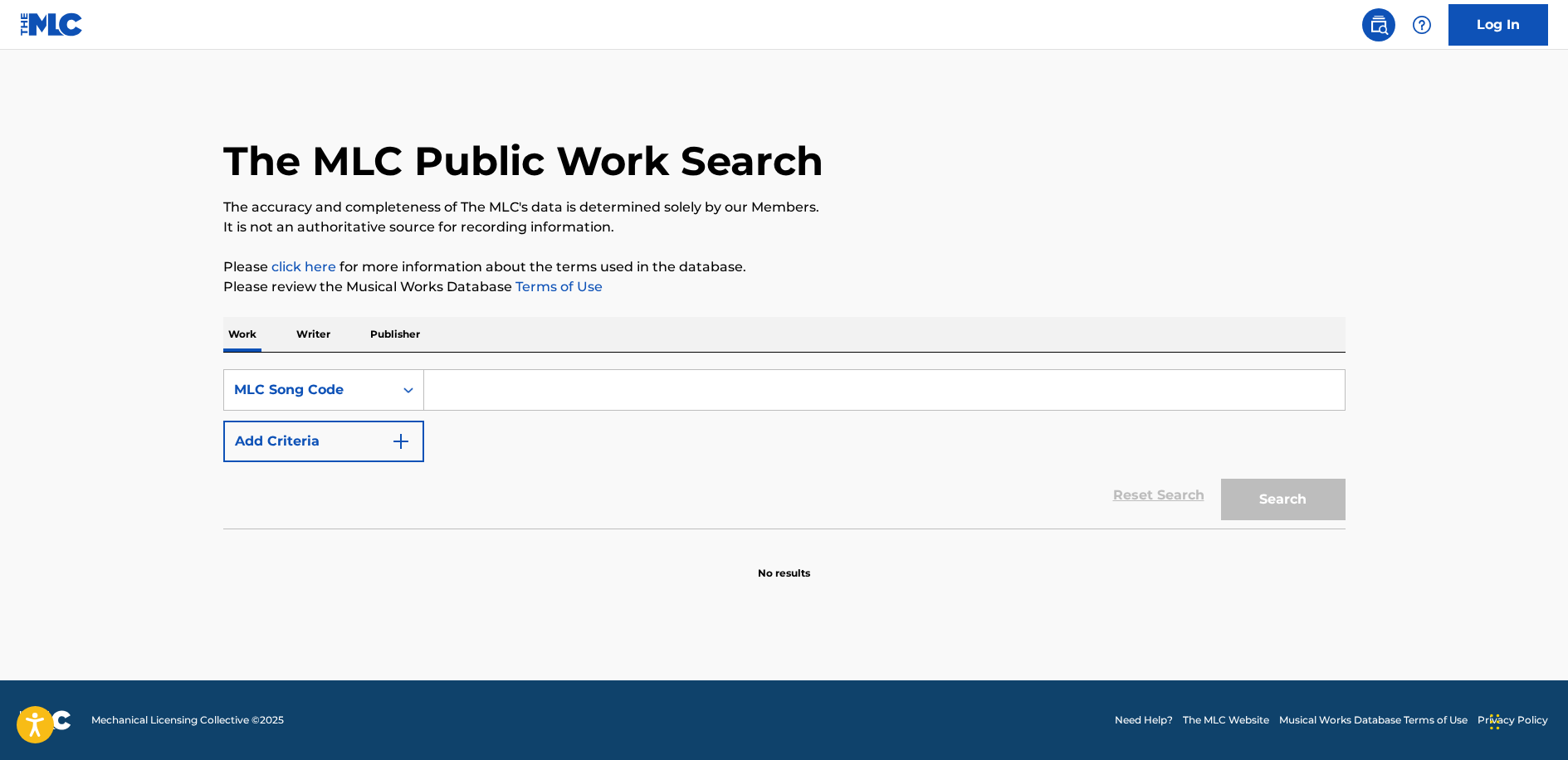
click at [440, 385] on input "Search Form" at bounding box center [884, 390] width 920 height 40
type input "s5740f"
click at [1240, 489] on button "Search" at bounding box center [1283, 499] width 124 height 41
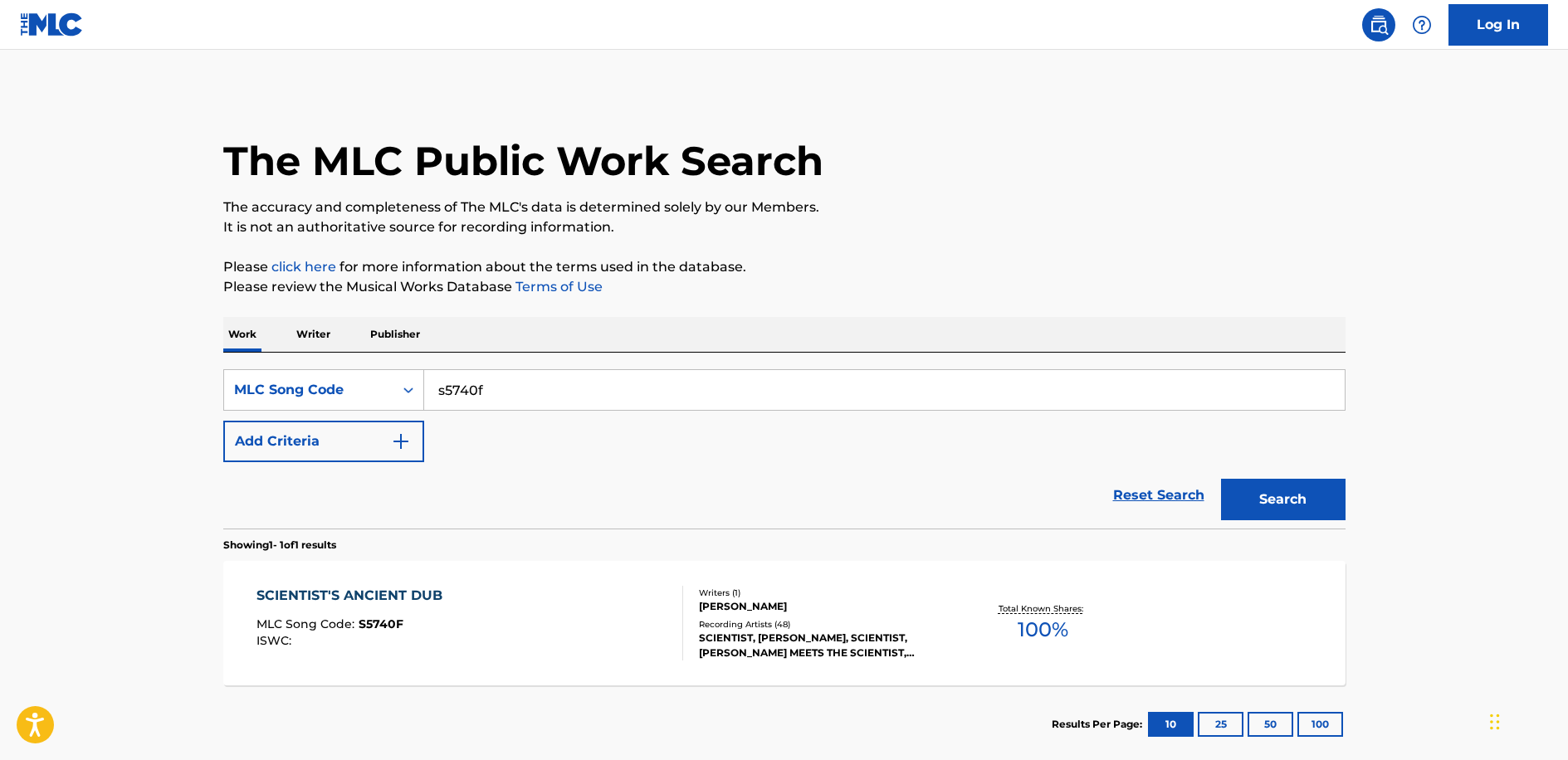
click at [488, 595] on div "SCIENTIST'S ANCIENT DUB MLC Song Code : S5740F ISWC :" at bounding box center [470, 623] width 427 height 74
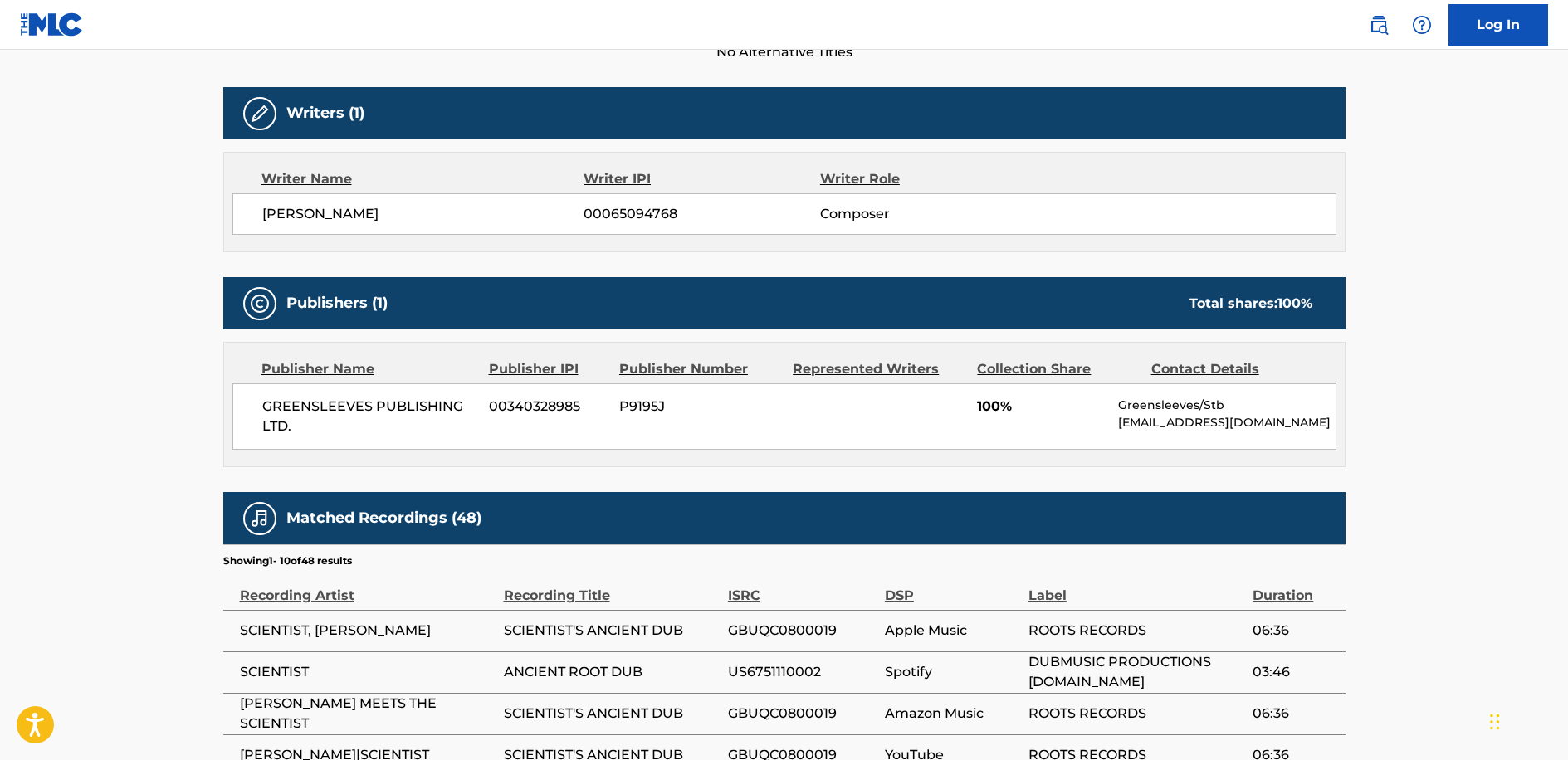
scroll to position [498, 0]
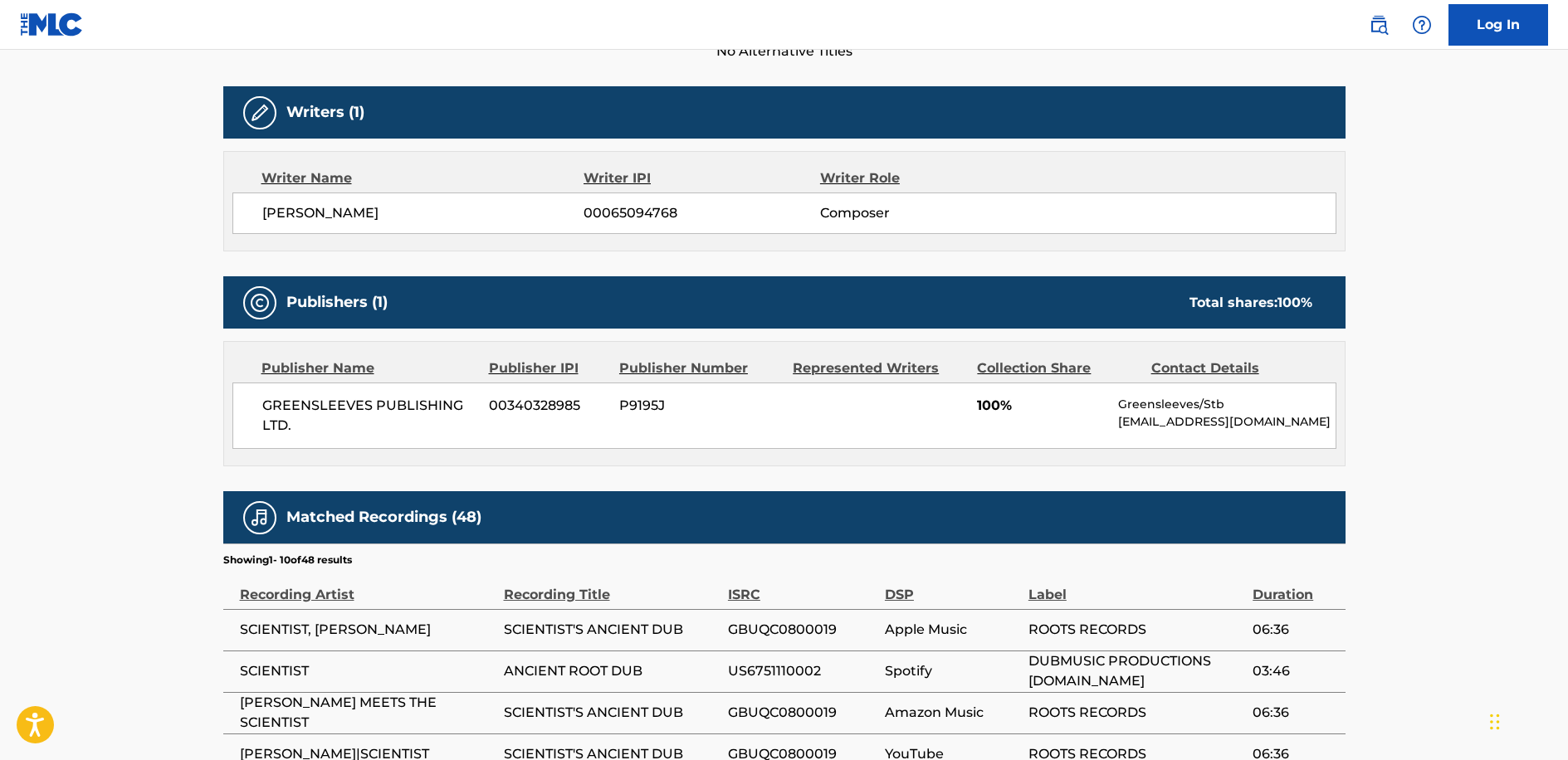
click at [1545, 490] on main "< Back to public search results Copy work link SCIENTIST'S ANCIENT DUB Work Det…" at bounding box center [784, 351] width 1568 height 1598
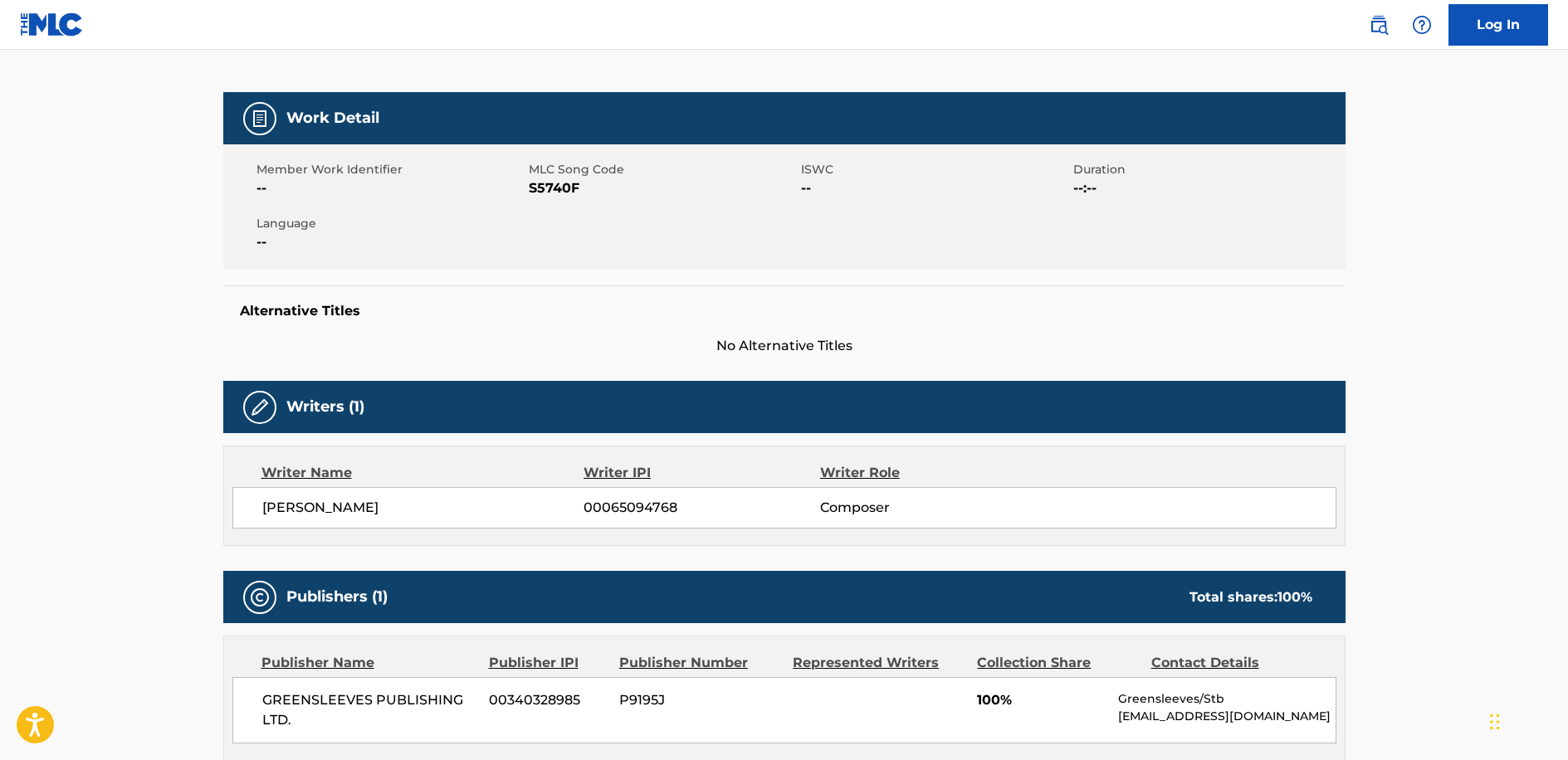
scroll to position [0, 0]
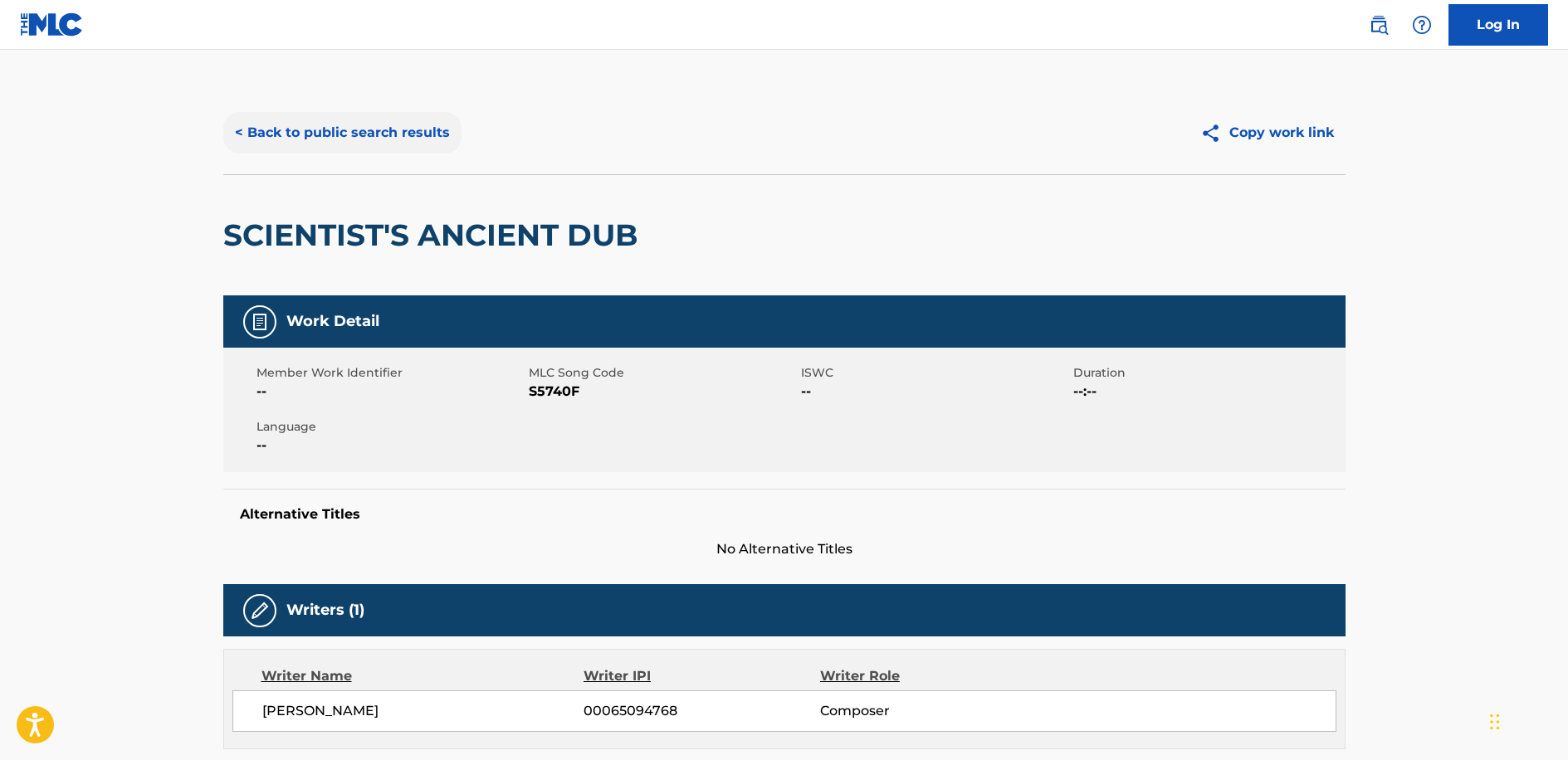
click at [402, 134] on button "< Back to public search results" at bounding box center [343, 133] width 238 height 41
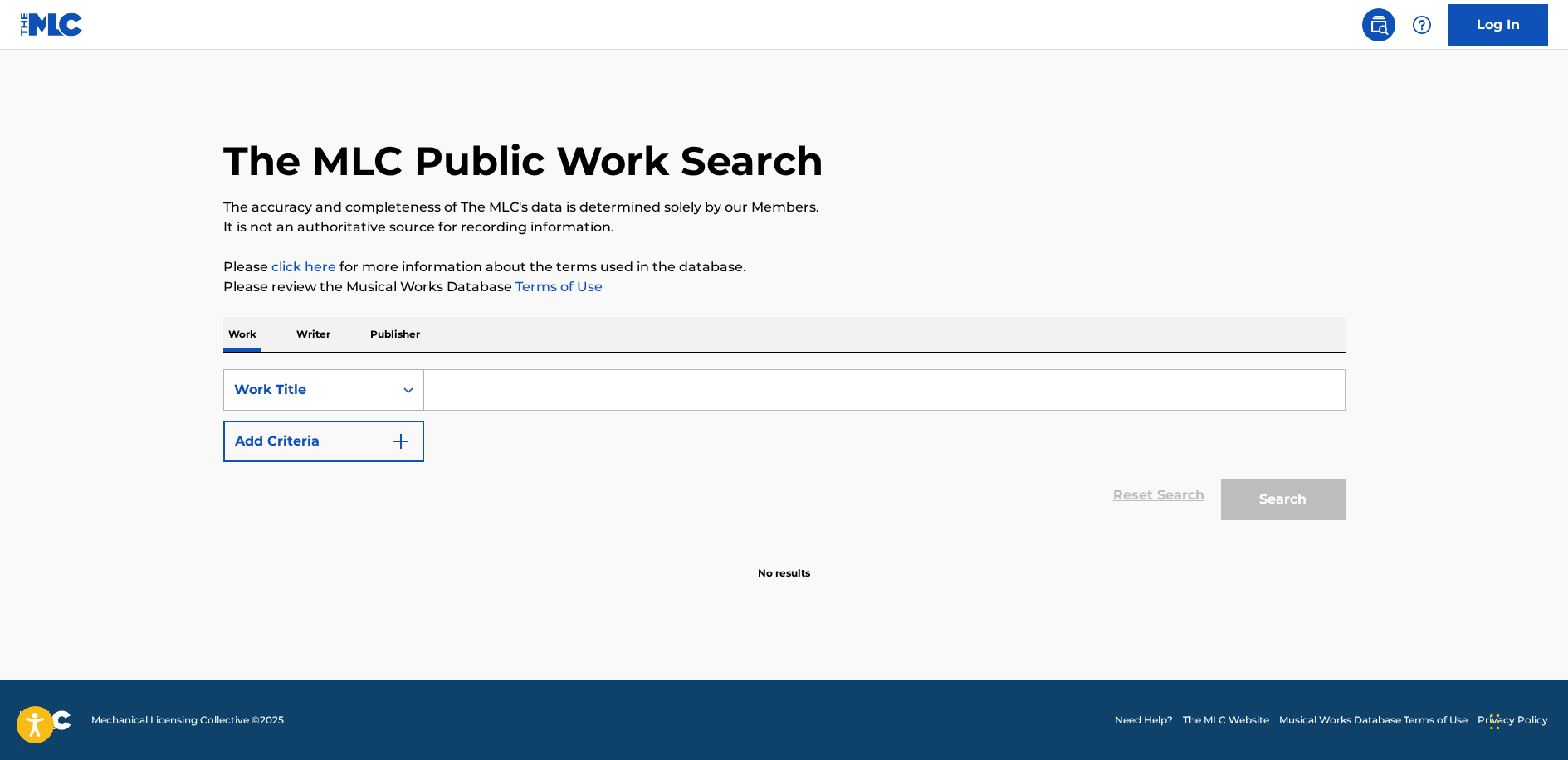
click at [356, 393] on div "Work Title" at bounding box center [309, 390] width 149 height 20
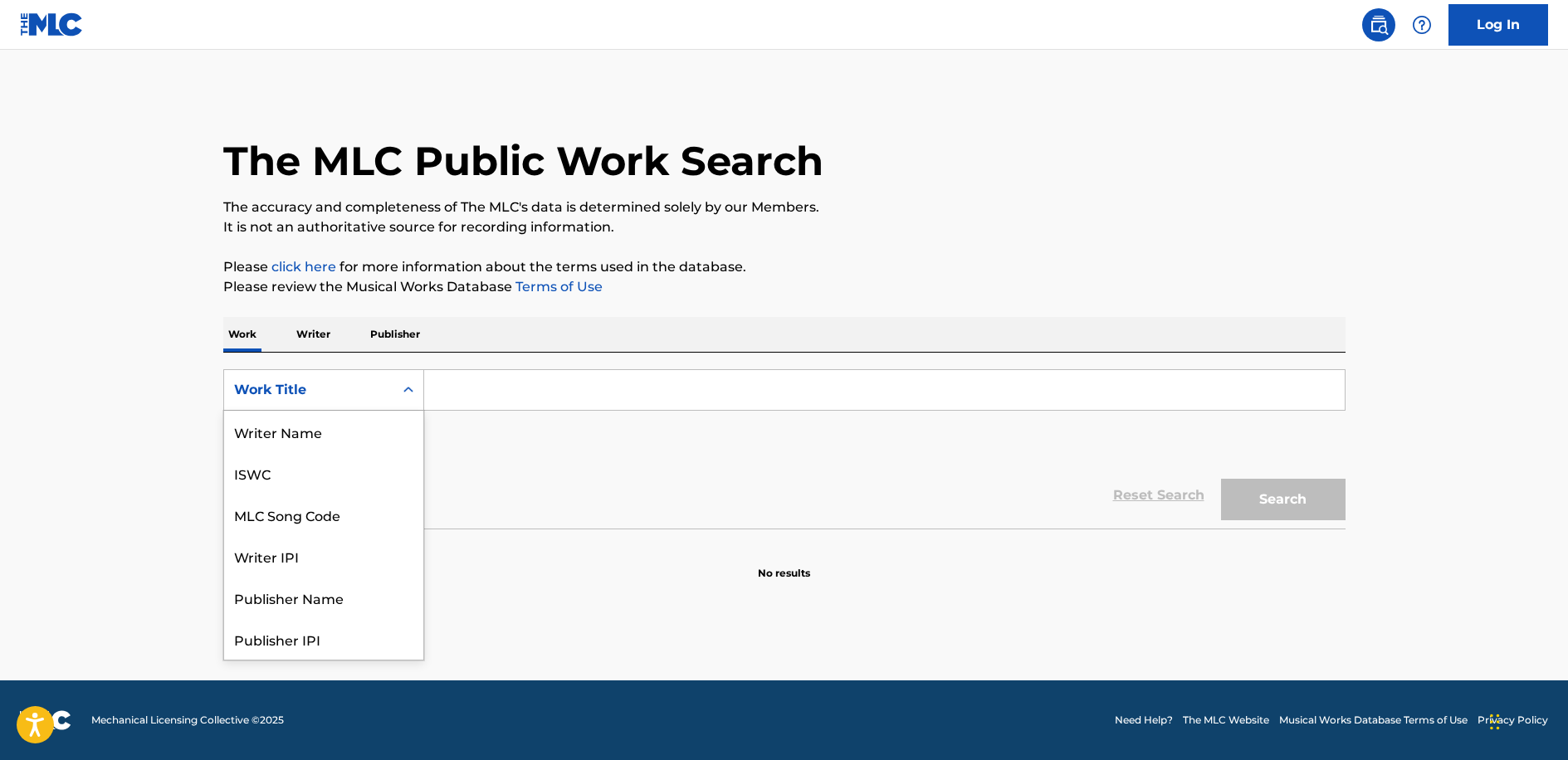
scroll to position [83, 0]
drag, startPoint x: 159, startPoint y: 390, endPoint x: 213, endPoint y: 383, distance: 54.5
click at [169, 384] on main "The MLC Public Work Search The accuracy and completeness of The MLC's data is d…" at bounding box center [784, 365] width 1568 height 631
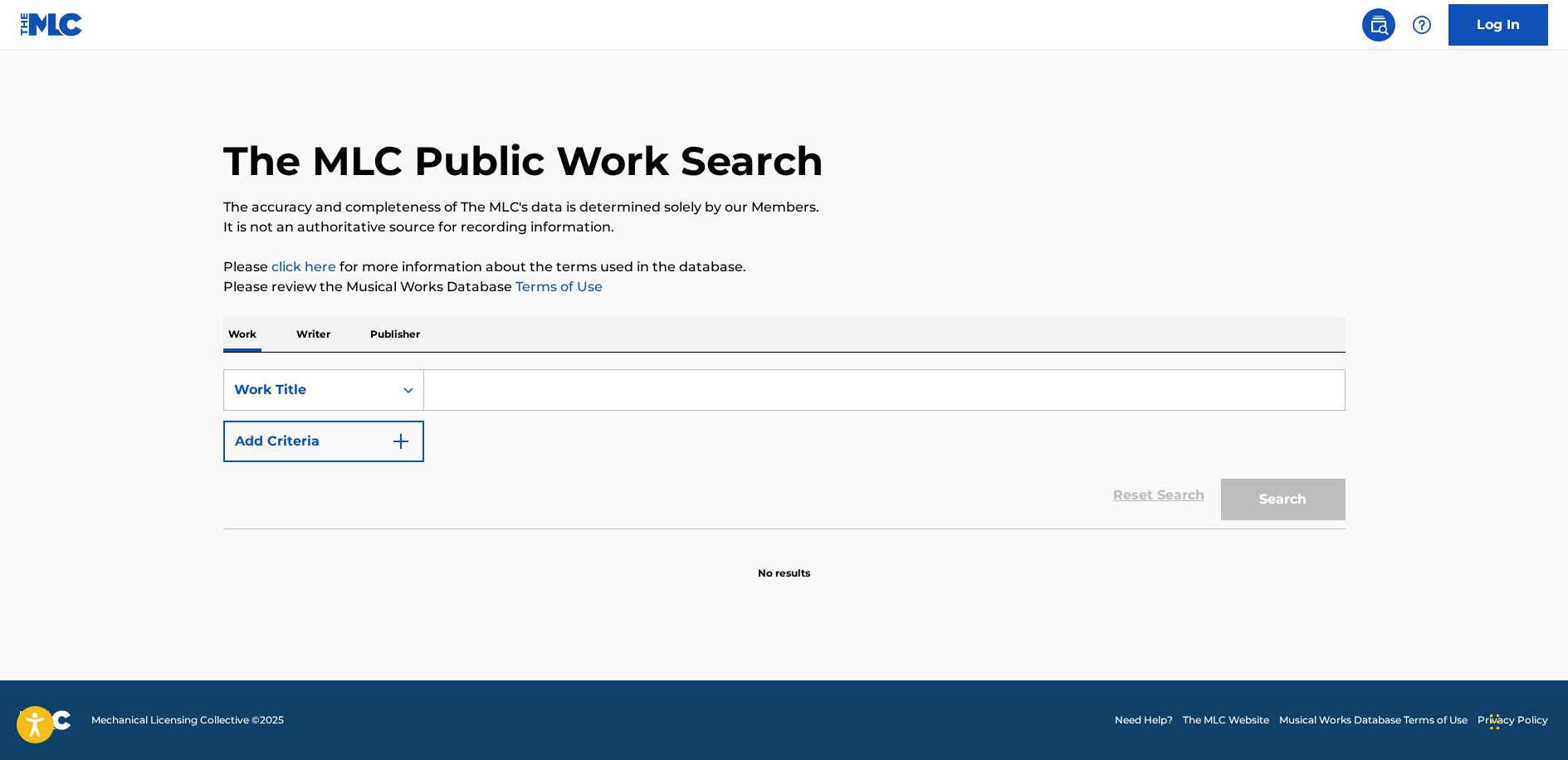
click at [472, 398] on input "Search Form" at bounding box center [884, 390] width 920 height 40
type input "my man"
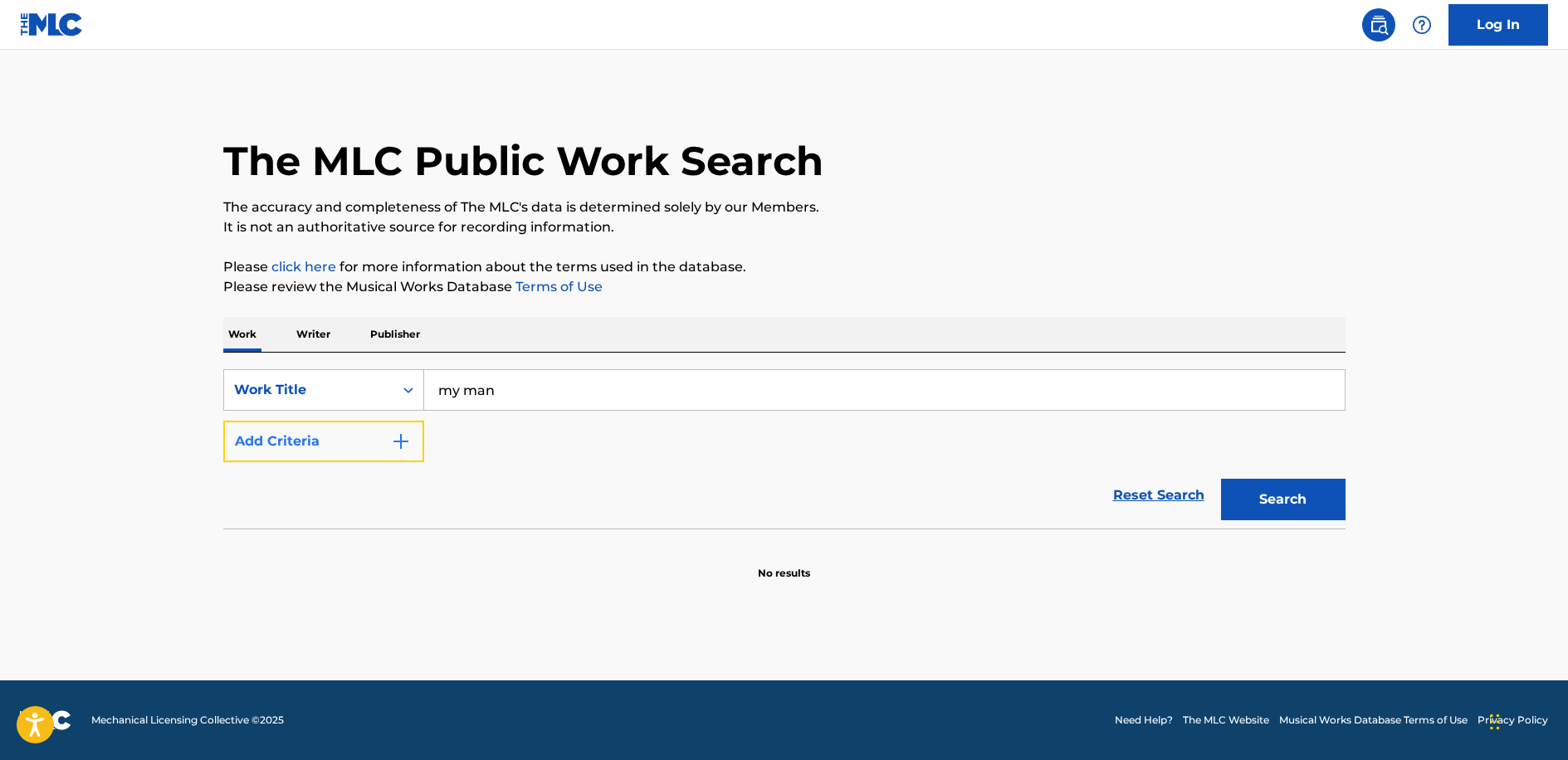
click at [281, 440] on button "Add Criteria" at bounding box center [324, 442] width 201 height 41
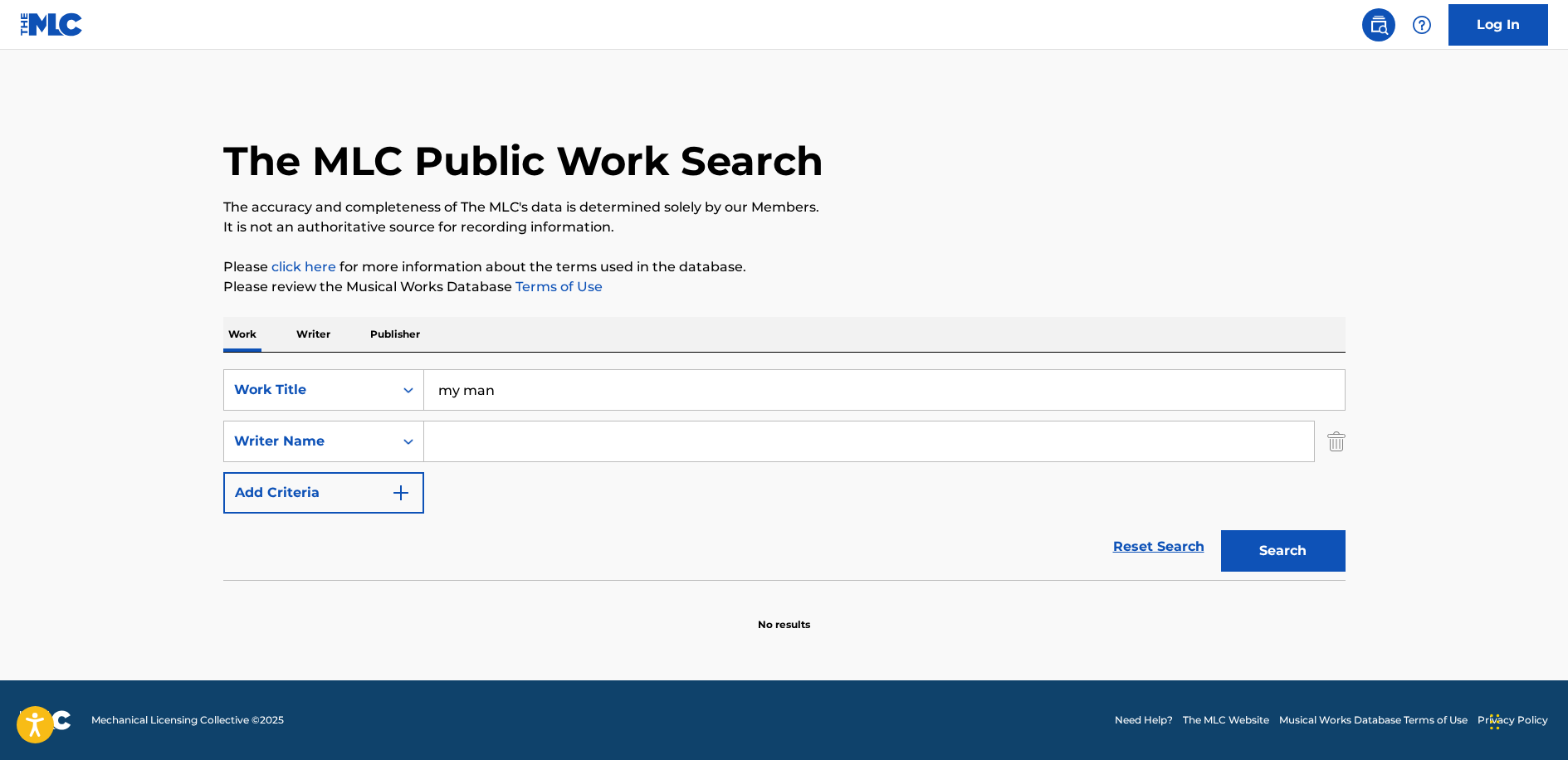
click at [458, 466] on div "SearchWithCriteria00cb1aa6-6ef2-49eb-87d6-8081a9ac6eab Work Title my man Search…" at bounding box center [784, 442] width 1123 height 145
drag, startPoint x: 461, startPoint y: 455, endPoint x: 473, endPoint y: 455, distance: 12.0
click at [461, 455] on input "Search Form" at bounding box center [869, 442] width 890 height 40
type input "blair"
click at [1221, 530] on button "Search" at bounding box center [1283, 551] width 124 height 41
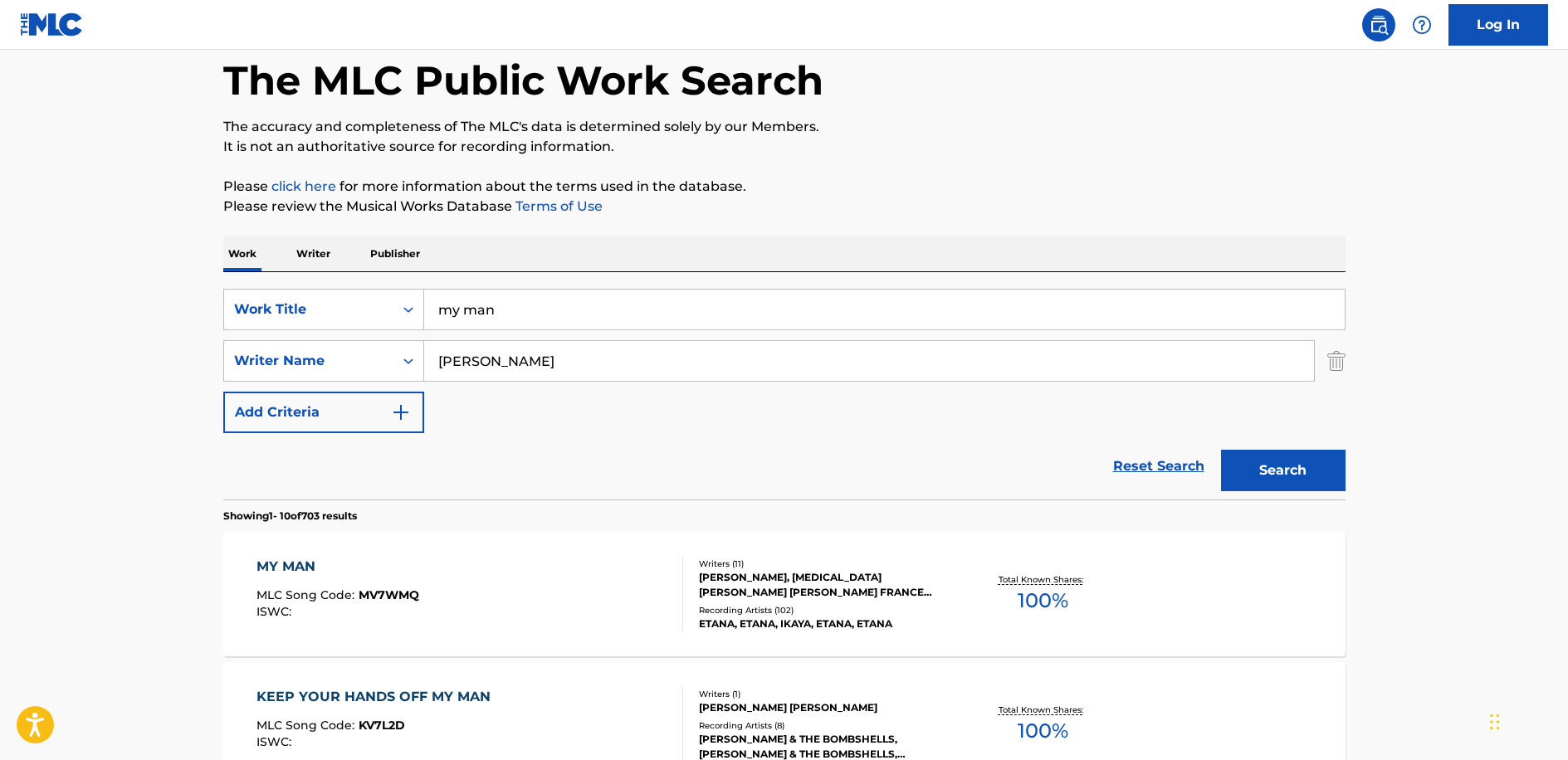
scroll to position [166, 0]
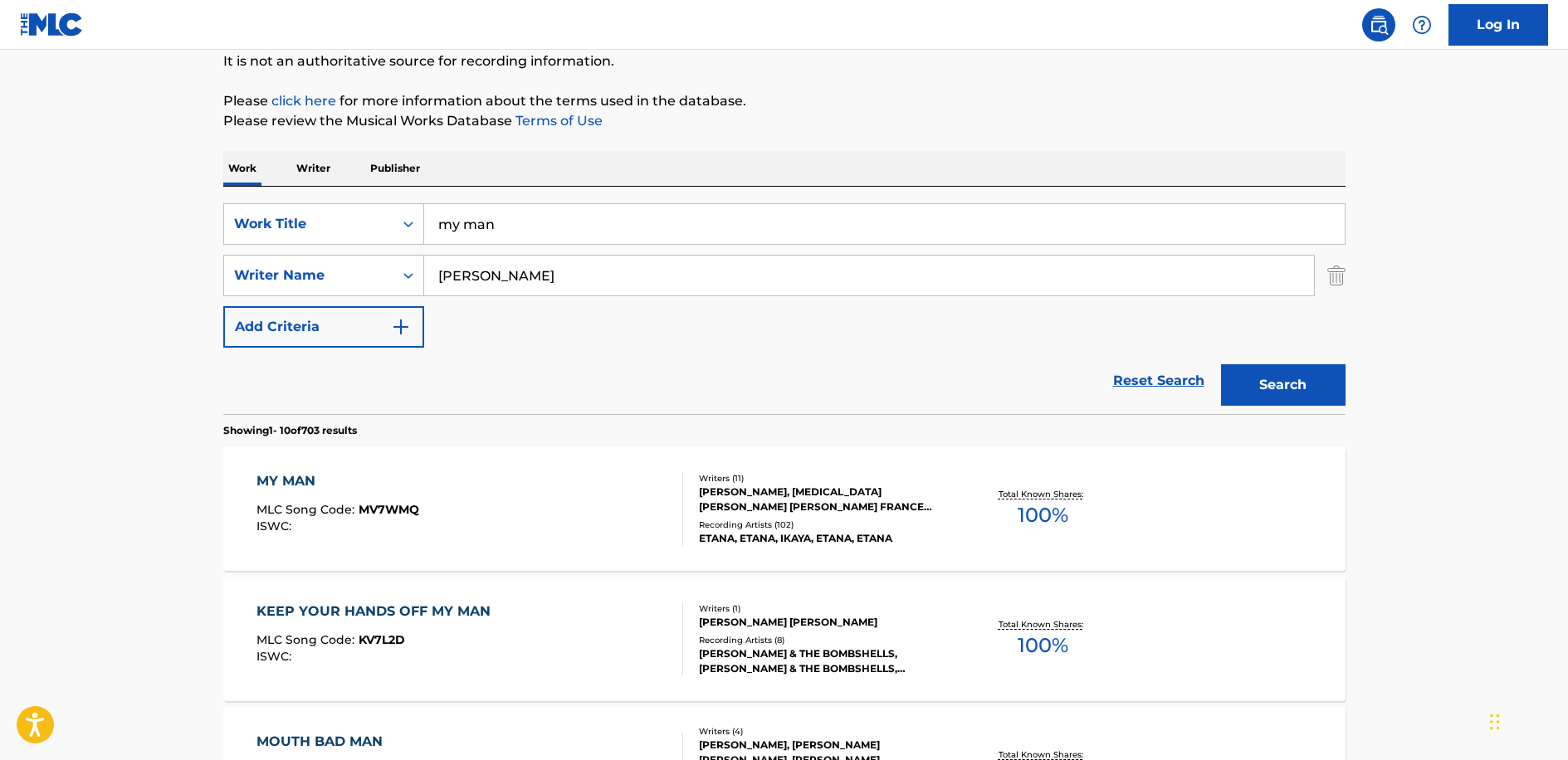
click at [521, 460] on div "MY MAN MLC Song Code : MV7WMQ ISWC : Writers ( 11 ) SHAUNA MCKENZIE, KADIAN CAM…" at bounding box center [784, 508] width 1123 height 124
